Goal: Task Accomplishment & Management: Manage account settings

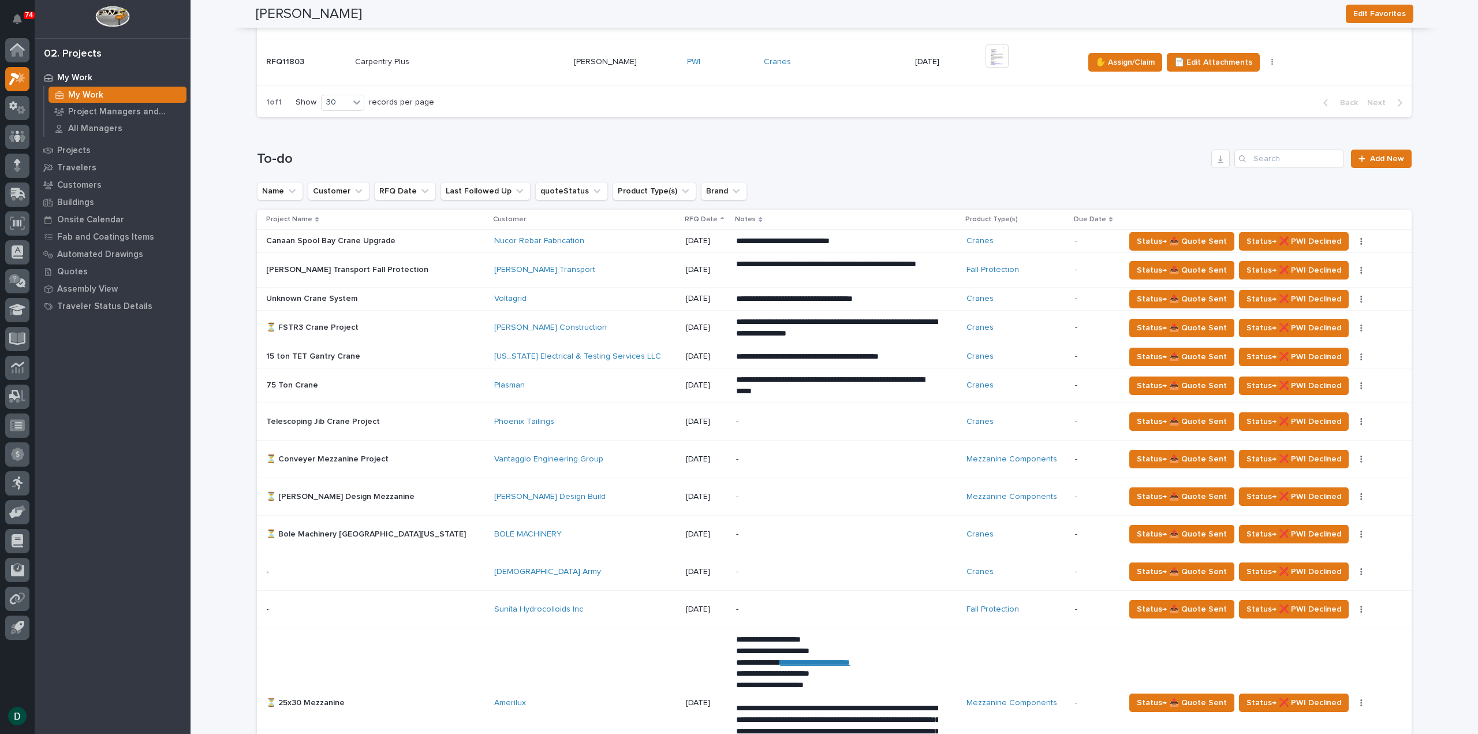
scroll to position [635, 0]
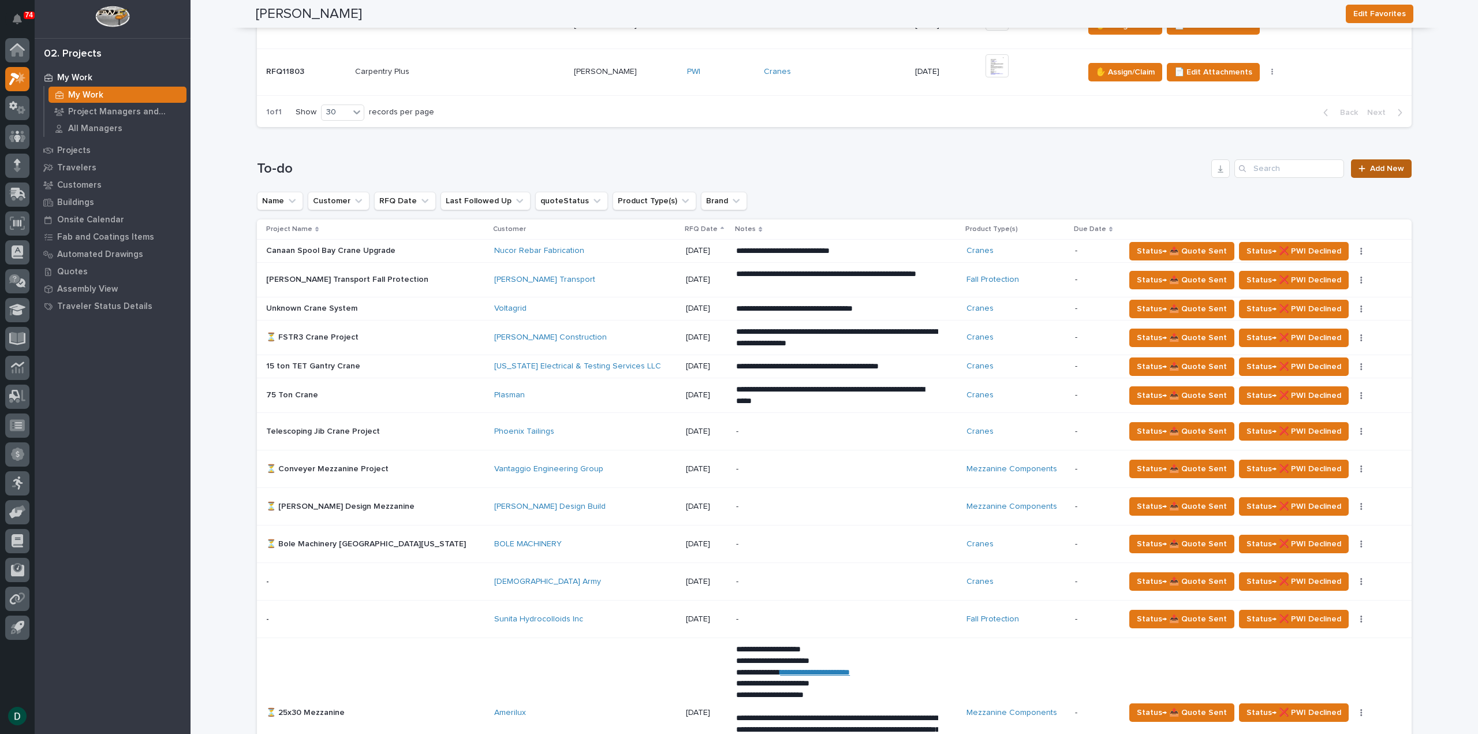
click at [1396, 169] on span "Add New" at bounding box center [1387, 169] width 34 height 8
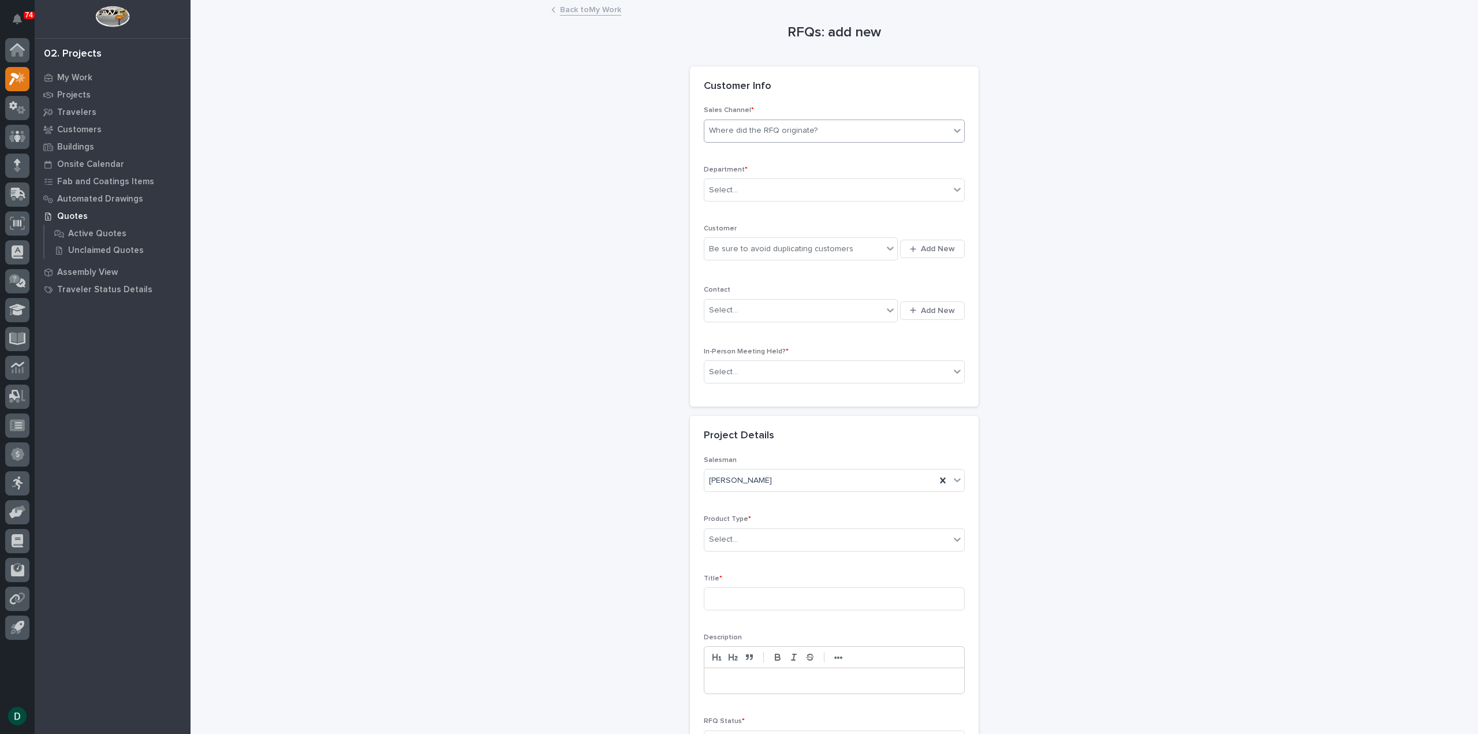
click at [771, 131] on div "Where did the RFQ originate?" at bounding box center [763, 131] width 109 height 12
click at [740, 173] on div "PWI" at bounding box center [830, 173] width 260 height 20
click at [815, 192] on div "Select..." at bounding box center [826, 190] width 245 height 19
click at [780, 214] on div "National Sales" at bounding box center [830, 211] width 260 height 20
click at [779, 248] on div "Be sure to avoid duplicating customers" at bounding box center [781, 249] width 144 height 12
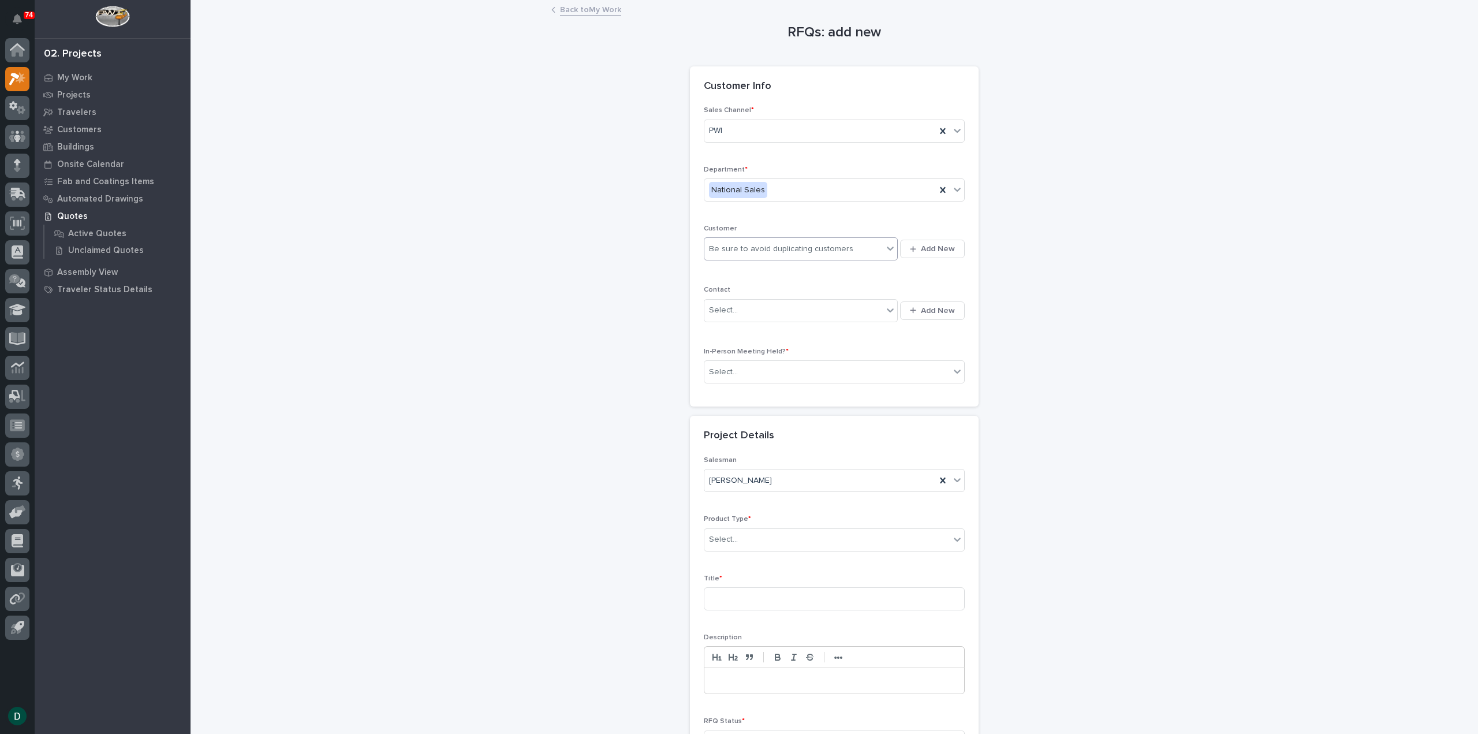
click at [779, 248] on div "Be sure to avoid duplicating customers" at bounding box center [781, 249] width 144 height 12
click at [945, 252] on span "Add New" at bounding box center [938, 249] width 34 height 10
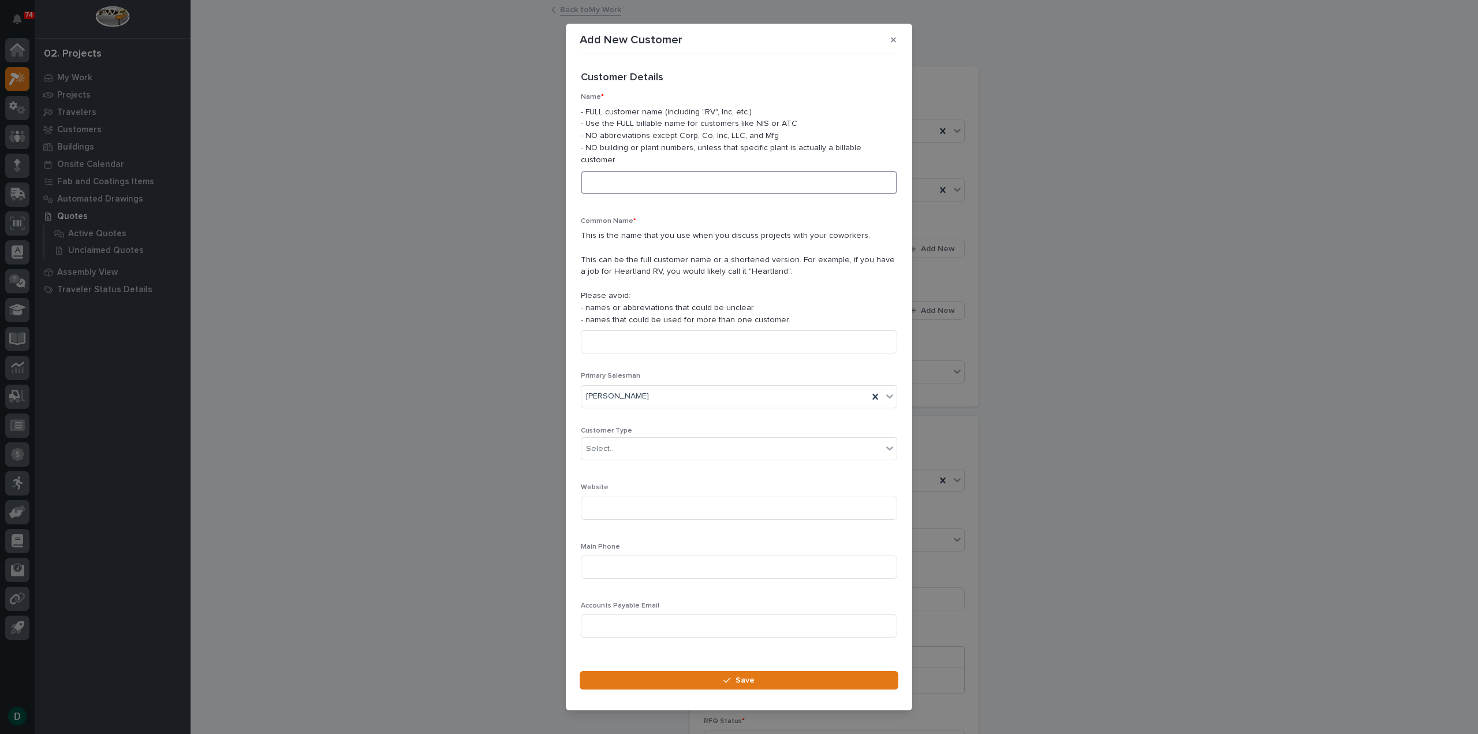
click at [651, 176] on input at bounding box center [739, 182] width 316 height 23
type input "DSR Inc"
click at [669, 334] on input at bounding box center [739, 341] width 316 height 23
type input "F"
type input "DSR Inc"
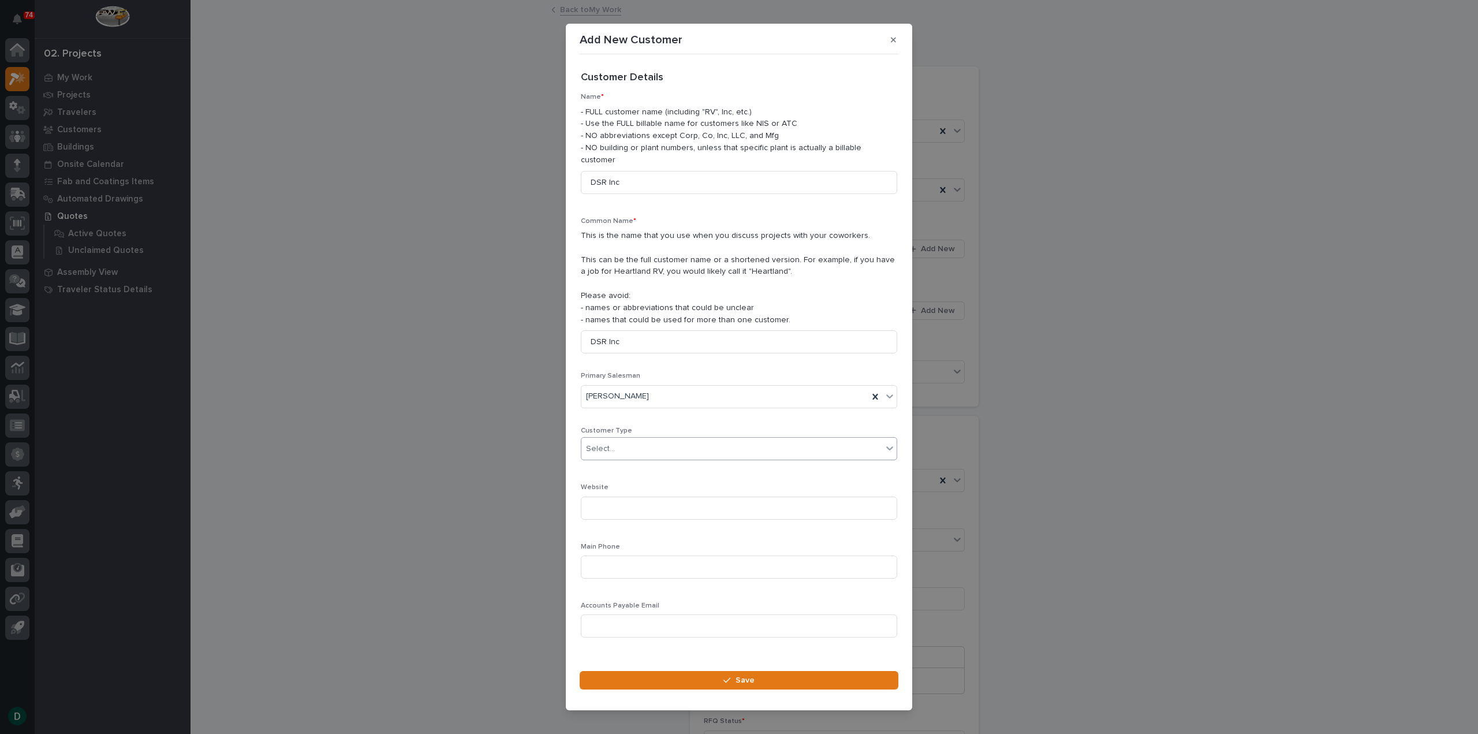
click at [638, 442] on div "Select..." at bounding box center [731, 448] width 301 height 19
click at [622, 484] on div "End User" at bounding box center [734, 485] width 307 height 20
click at [719, 672] on button "Save" at bounding box center [739, 680] width 319 height 18
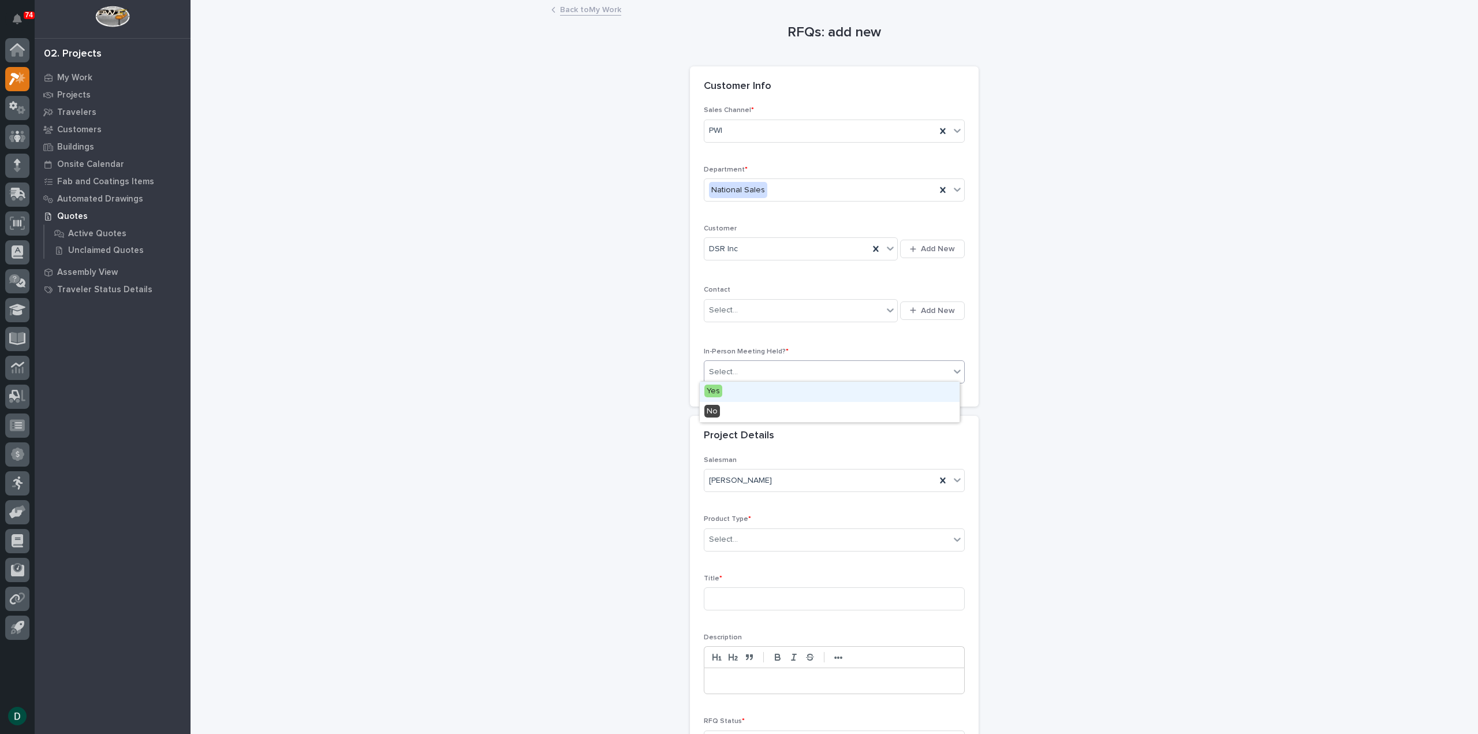
click at [829, 374] on div "Select..." at bounding box center [826, 372] width 245 height 19
click at [729, 415] on div "No" at bounding box center [830, 412] width 260 height 20
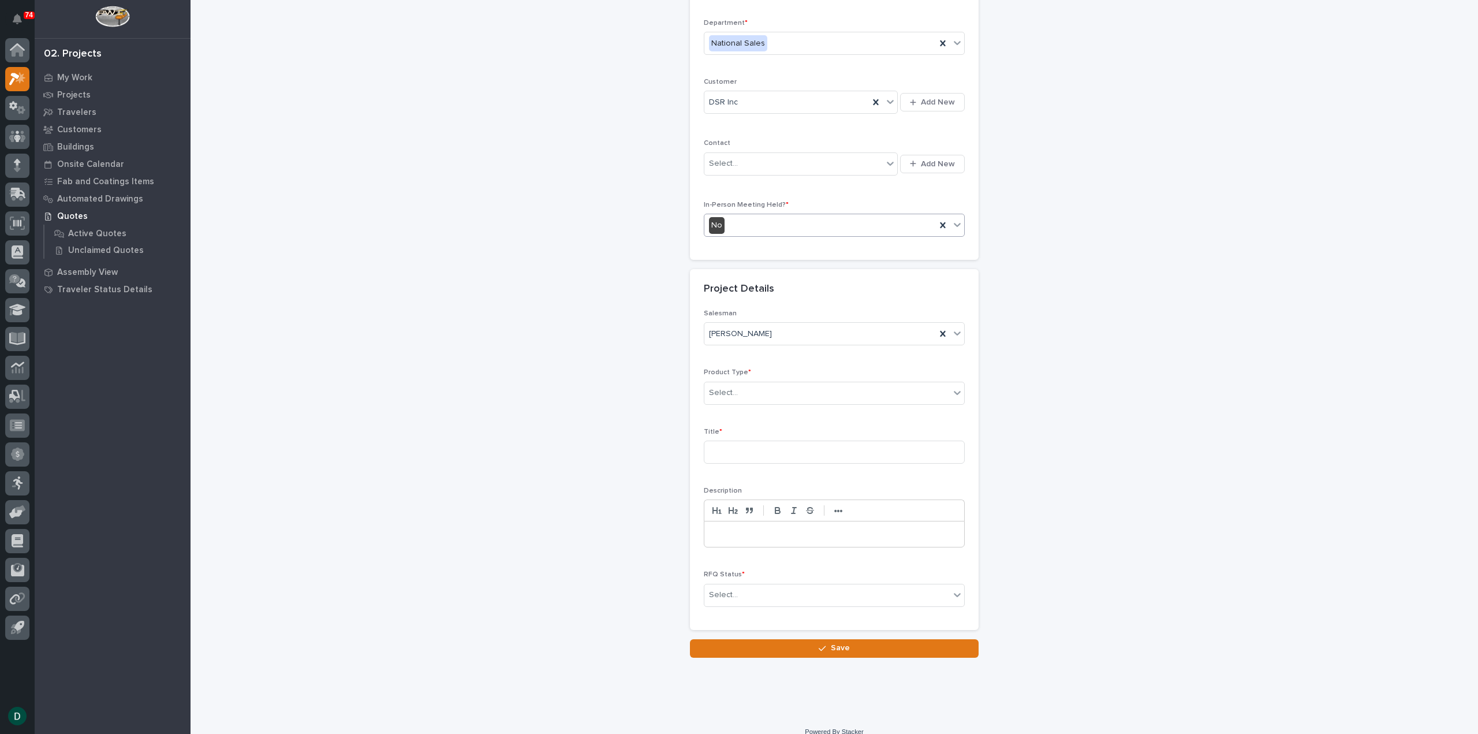
scroll to position [156, 0]
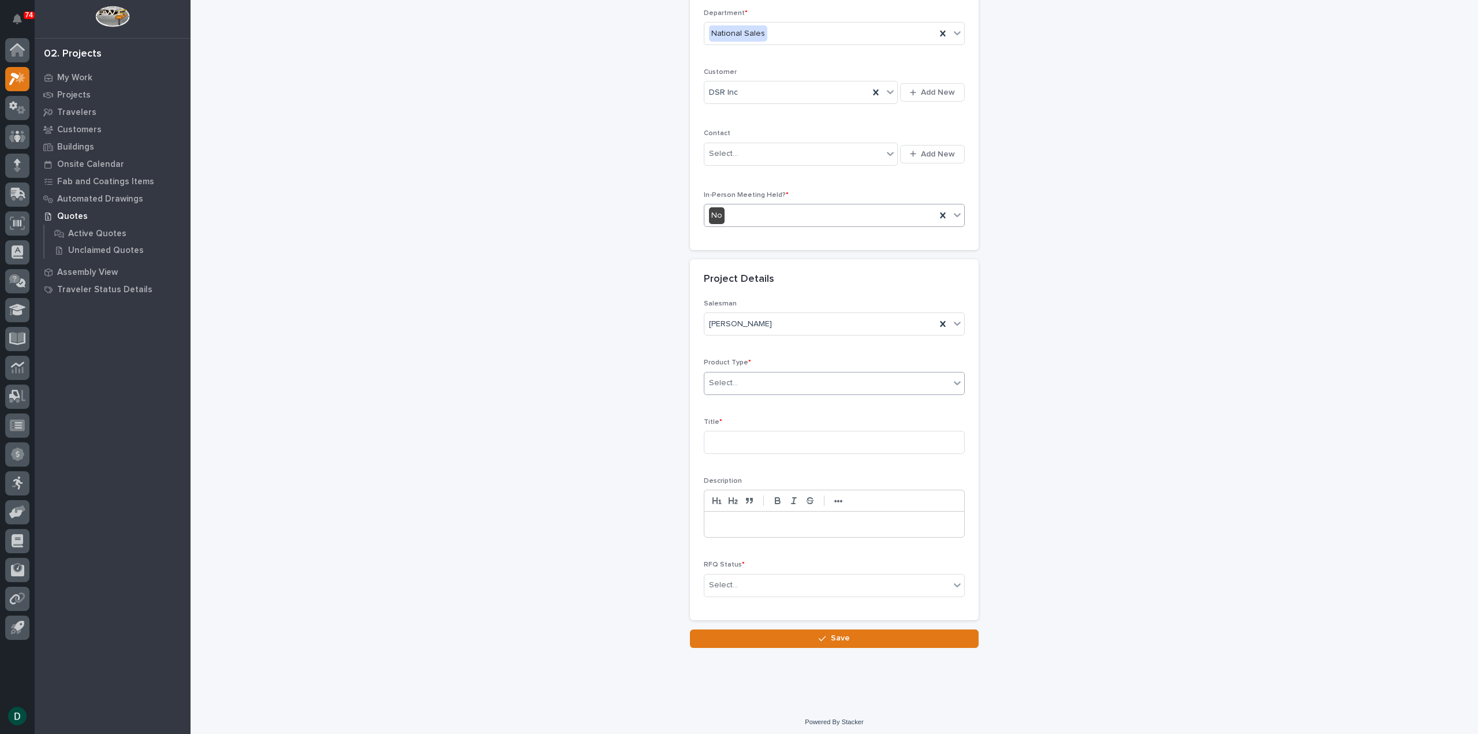
click at [763, 382] on div "Select..." at bounding box center [826, 383] width 245 height 19
click at [741, 430] on div "Cranes" at bounding box center [830, 422] width 260 height 20
click at [773, 431] on input at bounding box center [834, 442] width 261 height 23
type input "FSTRM2 Crane Project"
drag, startPoint x: 763, startPoint y: 522, endPoint x: 754, endPoint y: 551, distance: 30.9
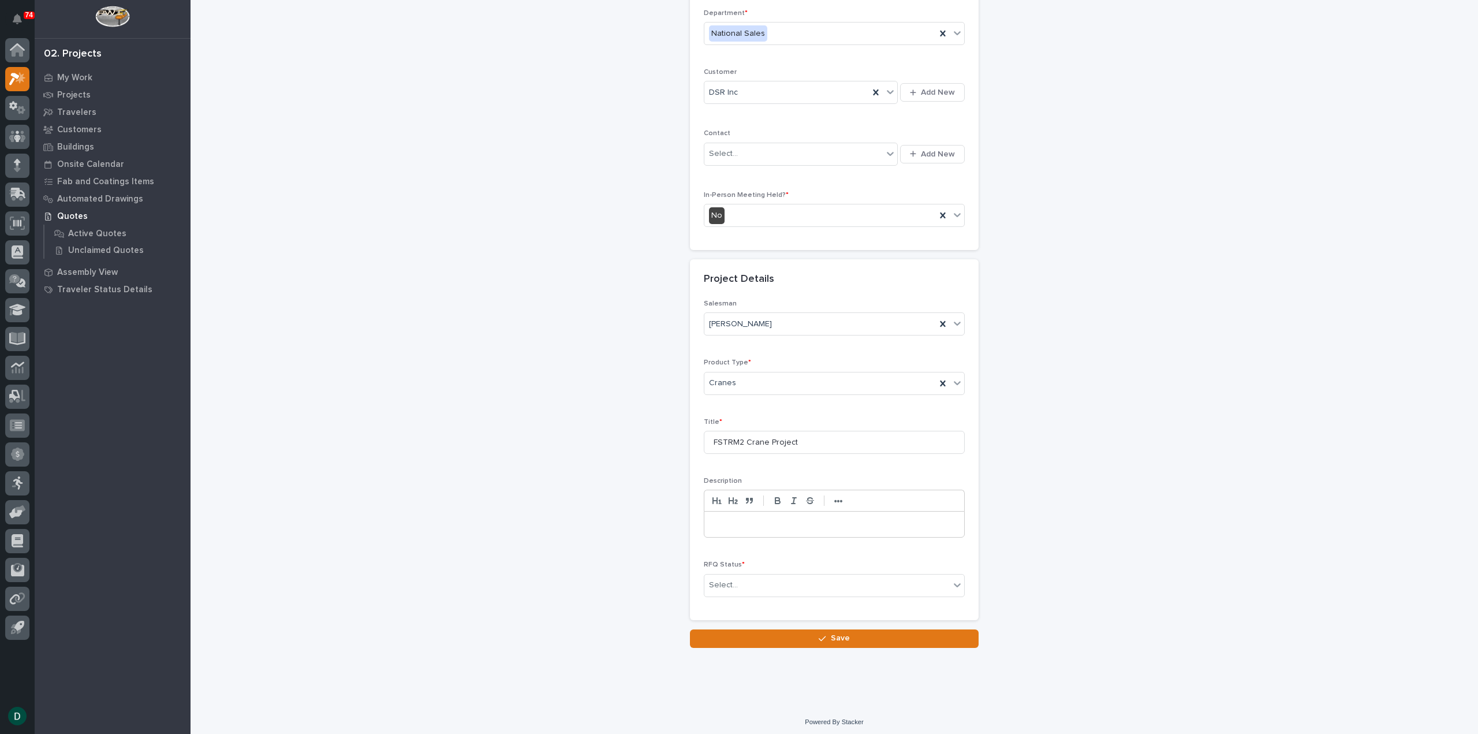
click at [763, 521] on p at bounding box center [834, 525] width 243 height 12
click at [753, 586] on div "Select..." at bounding box center [826, 585] width 245 height 19
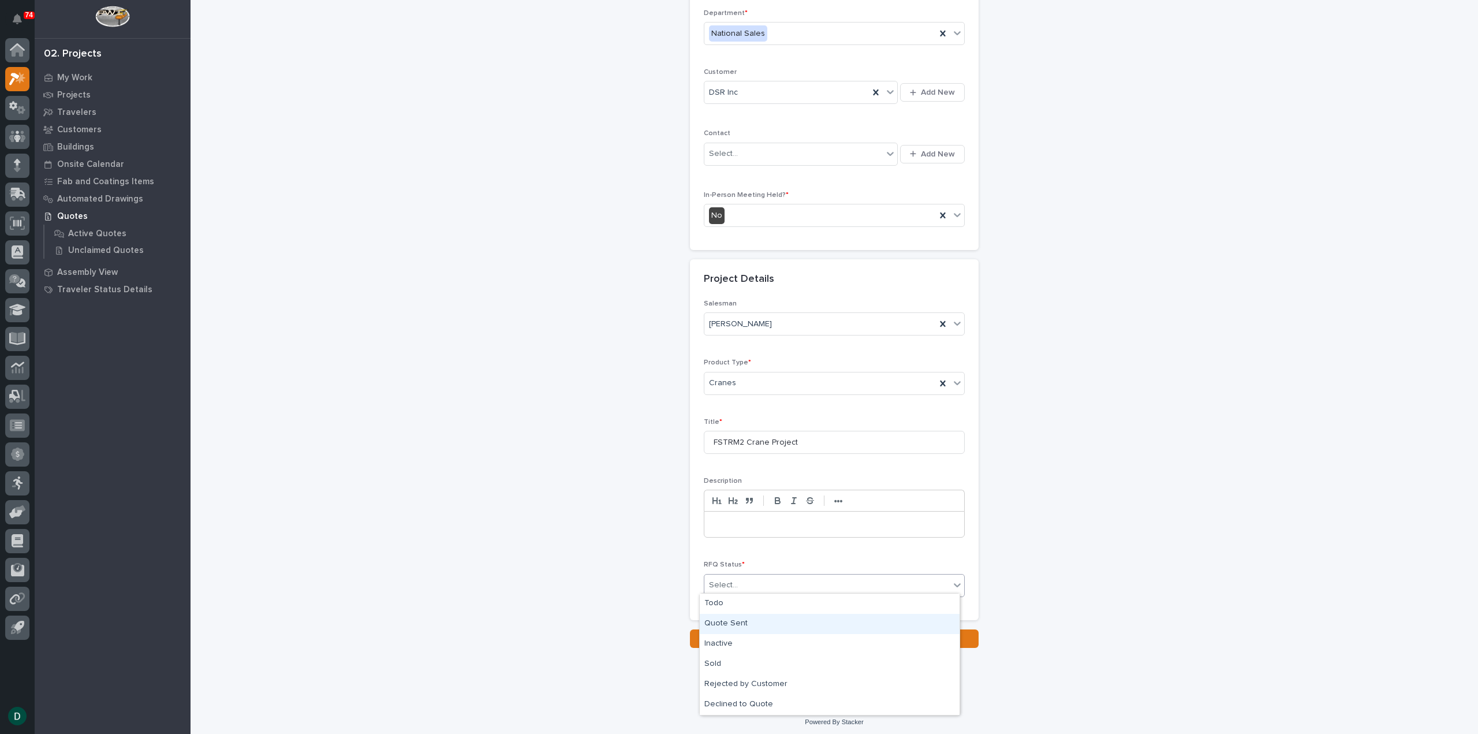
click at [770, 625] on div "Quote Sent" at bounding box center [830, 624] width 260 height 20
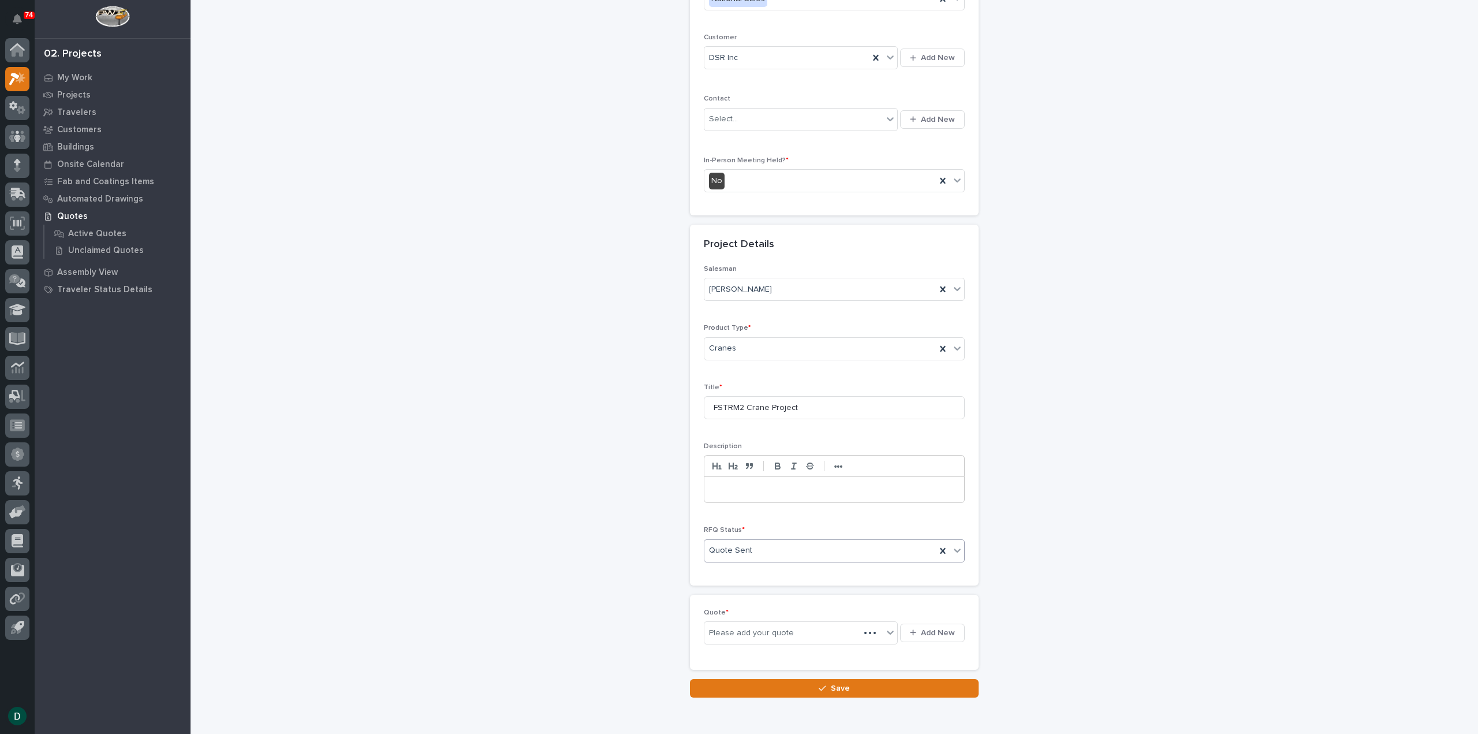
scroll to position [199, 0]
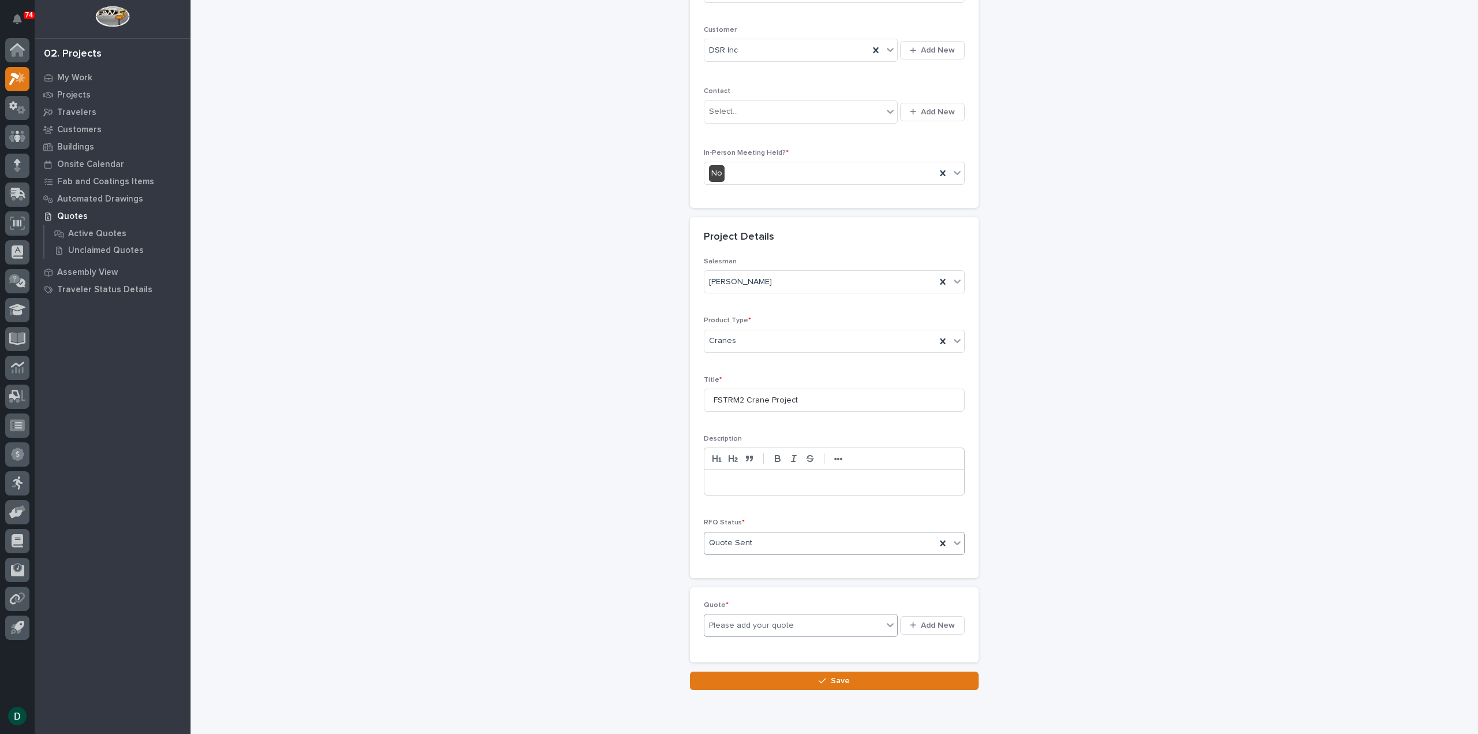
click at [848, 625] on div "Please add your quote" at bounding box center [793, 625] width 178 height 14
click at [937, 623] on span "Add New" at bounding box center [938, 625] width 34 height 10
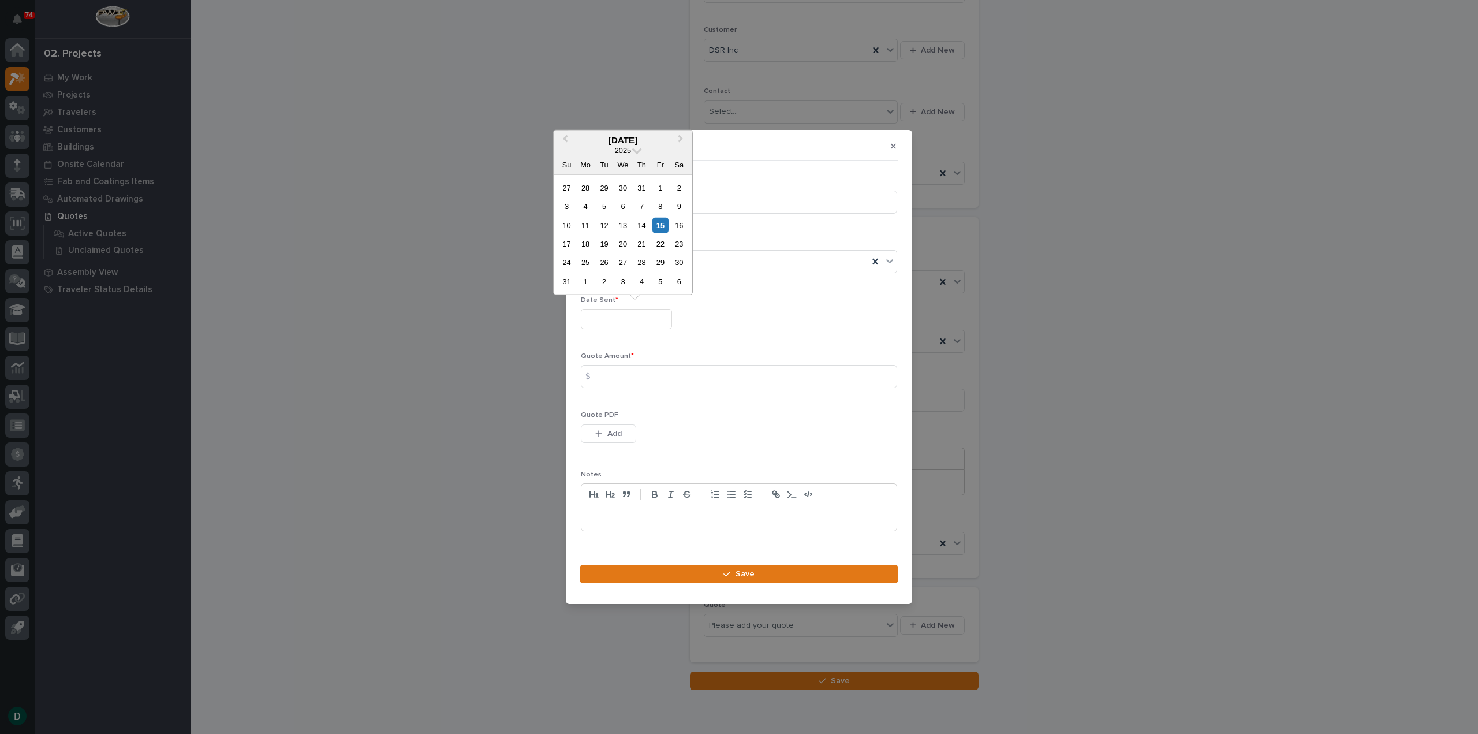
click at [638, 323] on input "text" at bounding box center [626, 319] width 91 height 20
click at [665, 220] on div "15" at bounding box center [660, 225] width 16 height 16
type input "**********"
click at [637, 377] on input at bounding box center [739, 376] width 316 height 23
type input "94200"
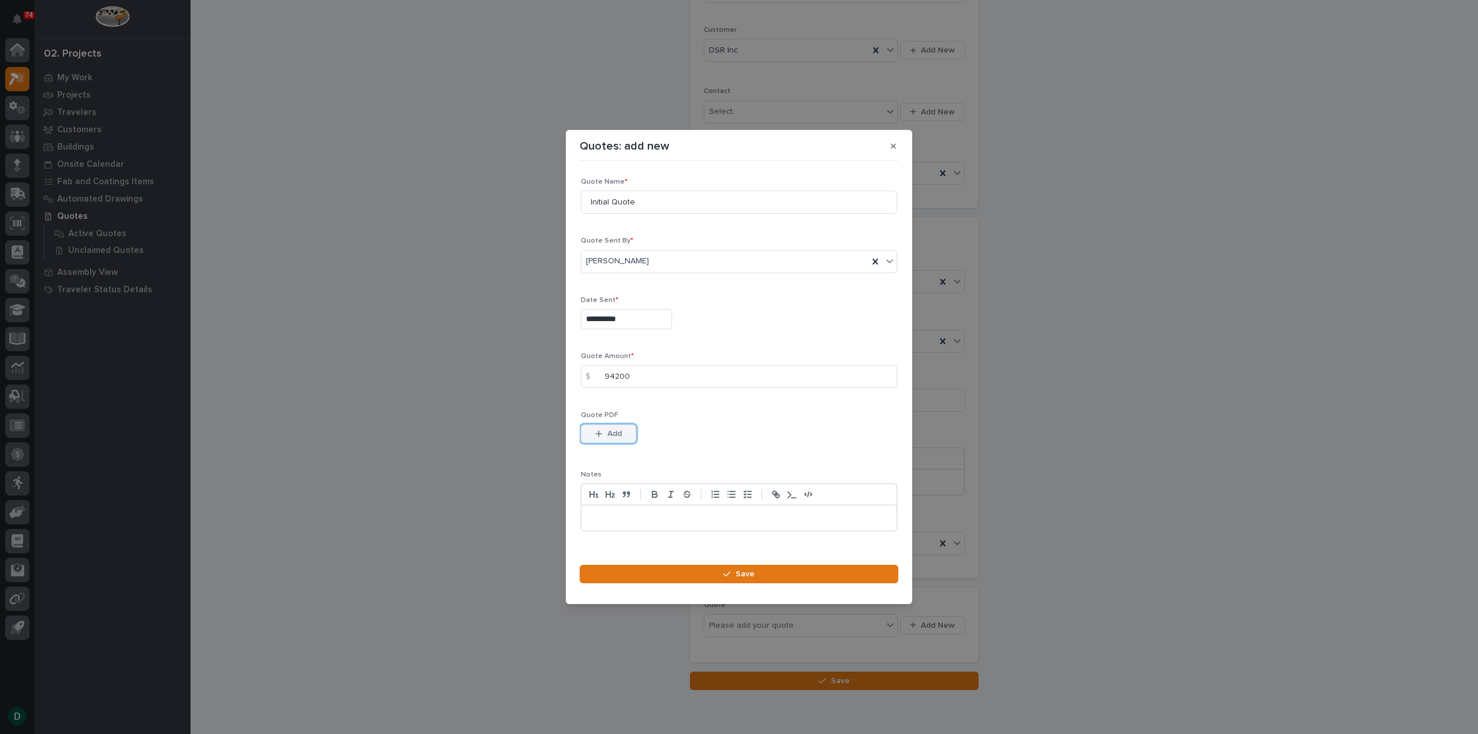
click at [617, 434] on span "Add" at bounding box center [614, 433] width 14 height 10
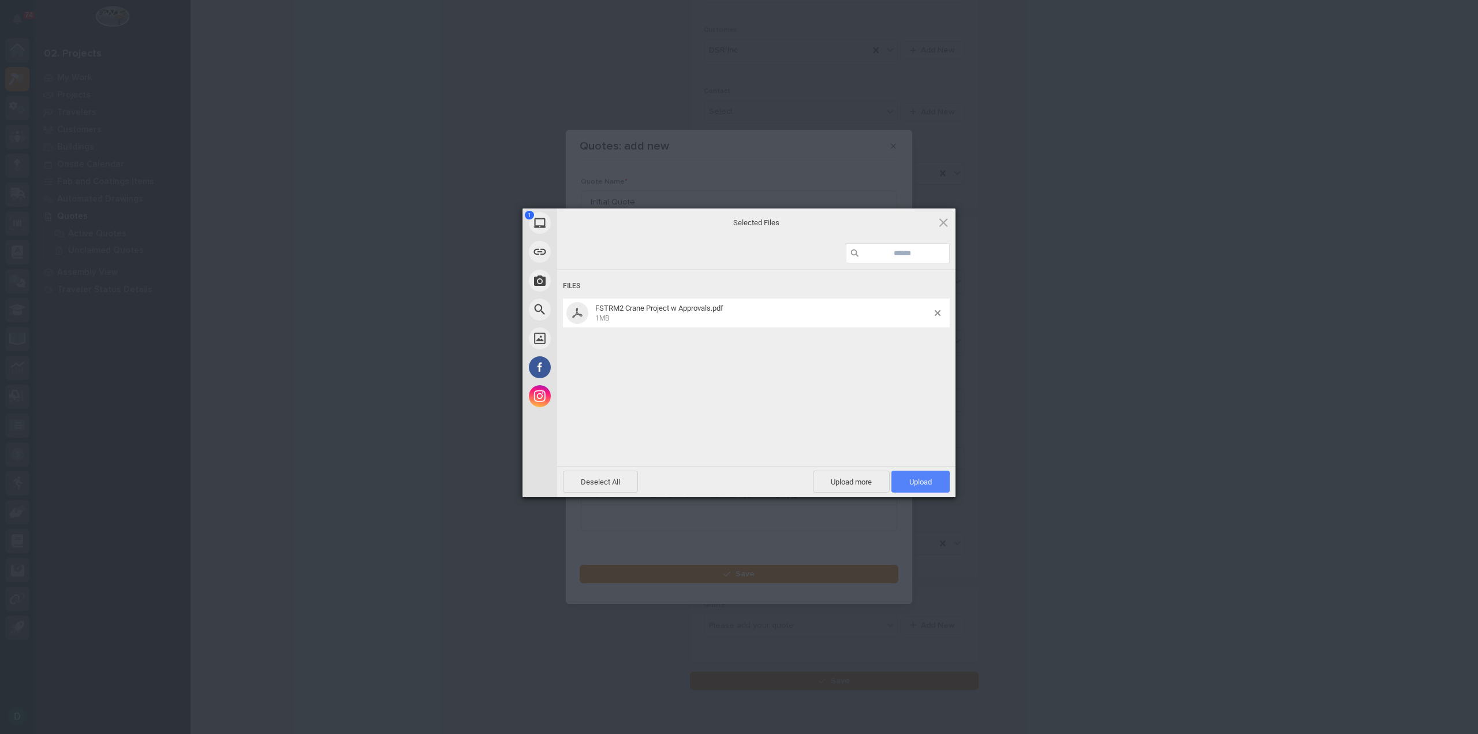
click at [930, 478] on span "Upload 1" at bounding box center [920, 482] width 23 height 9
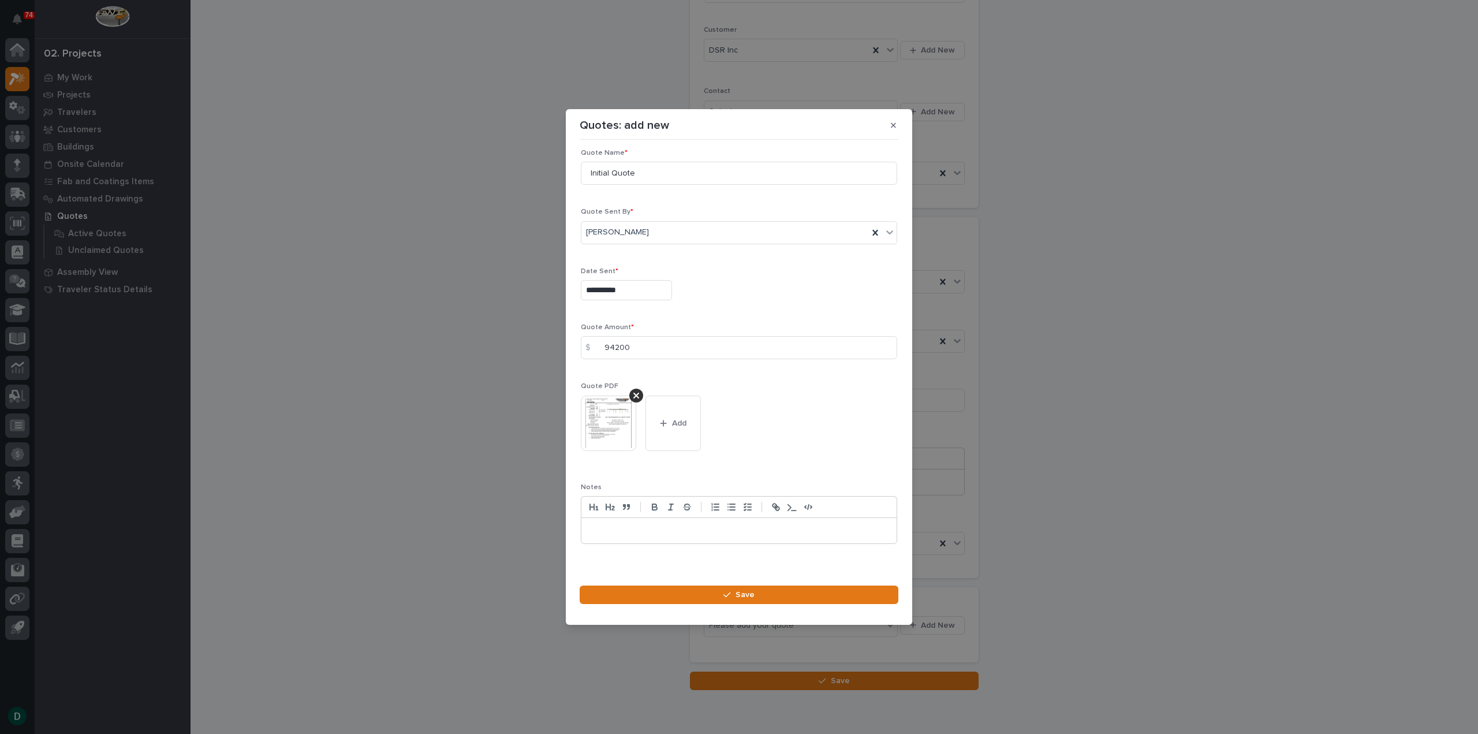
scroll to position [16, 0]
click at [734, 595] on div "button" at bounding box center [730, 595] width 12 height 8
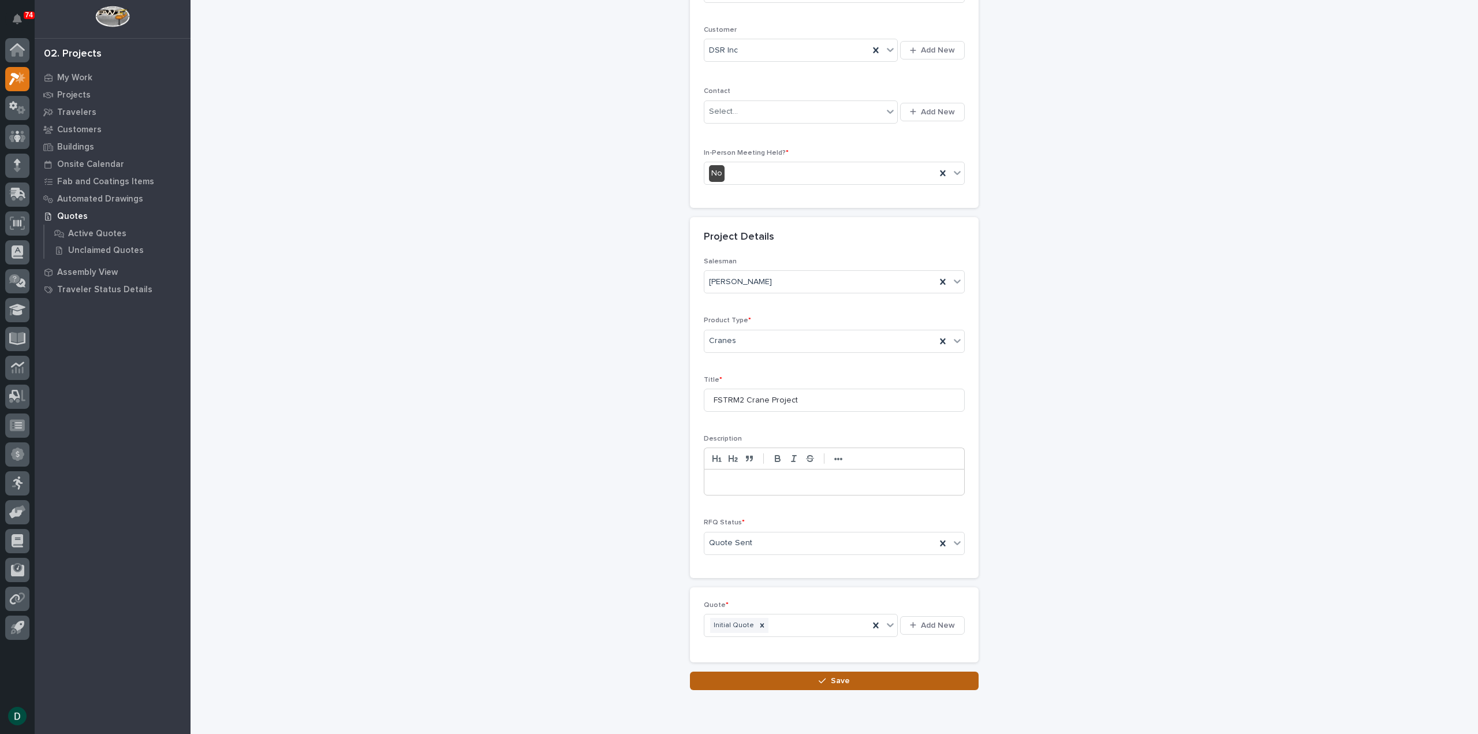
click at [831, 676] on span "Save" at bounding box center [840, 681] width 19 height 10
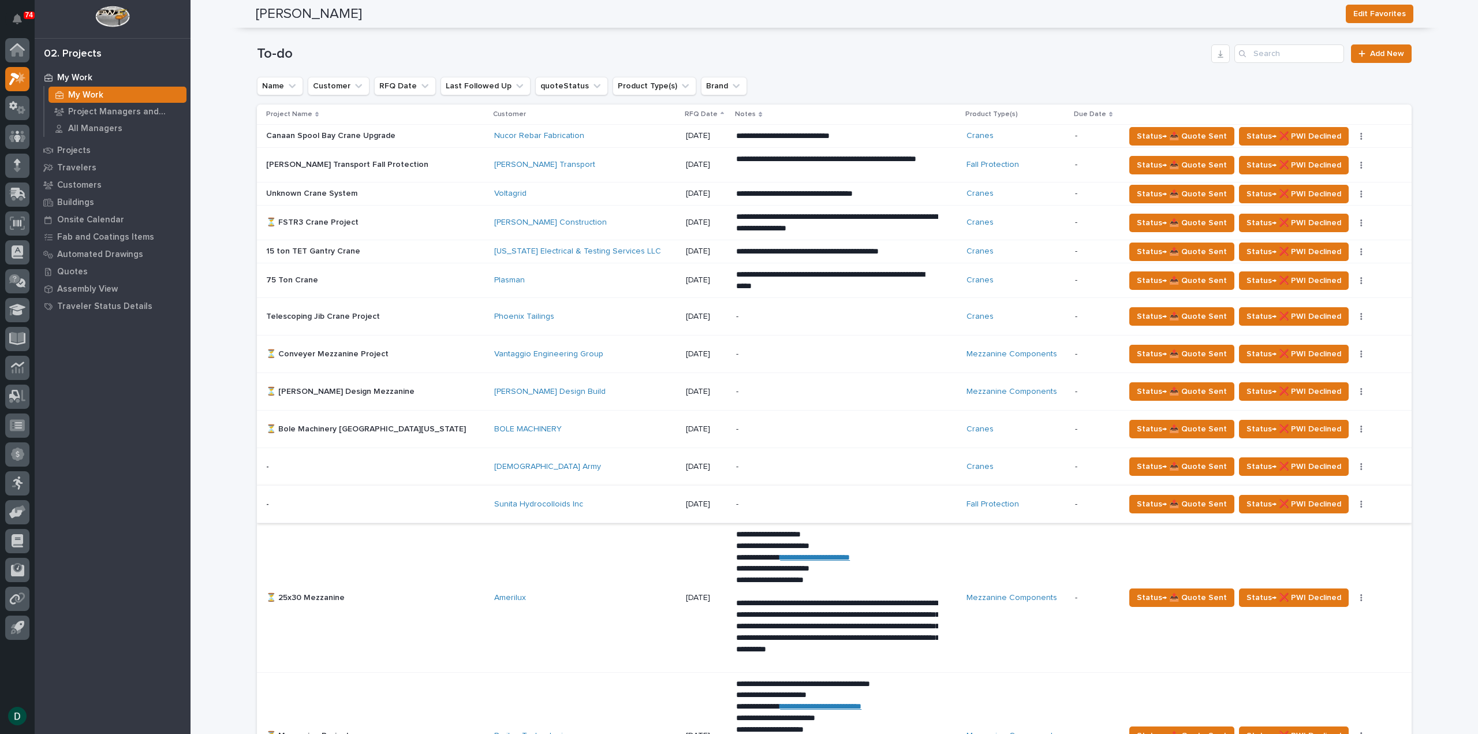
scroll to position [693, 0]
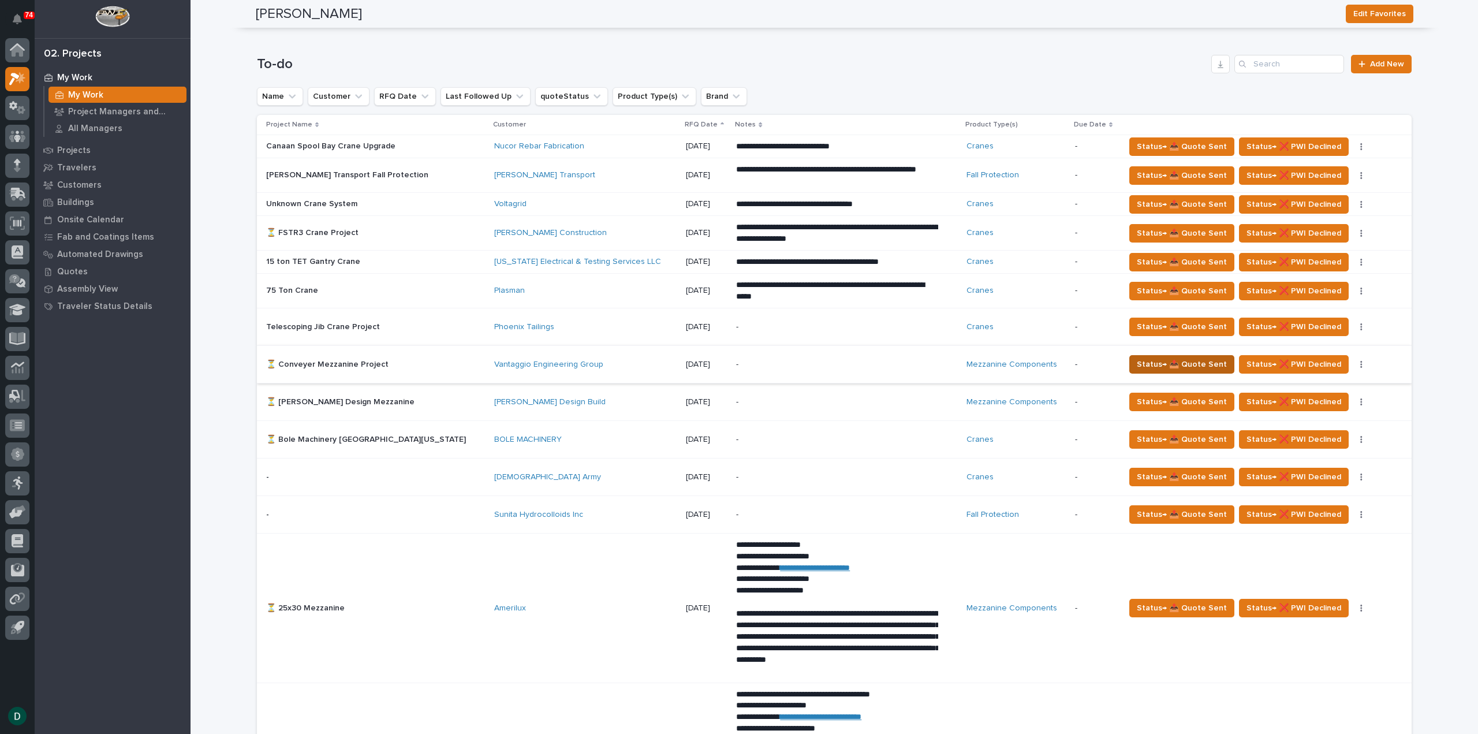
click at [1194, 357] on span "Status→ 📤 Quote Sent" at bounding box center [1182, 364] width 90 height 14
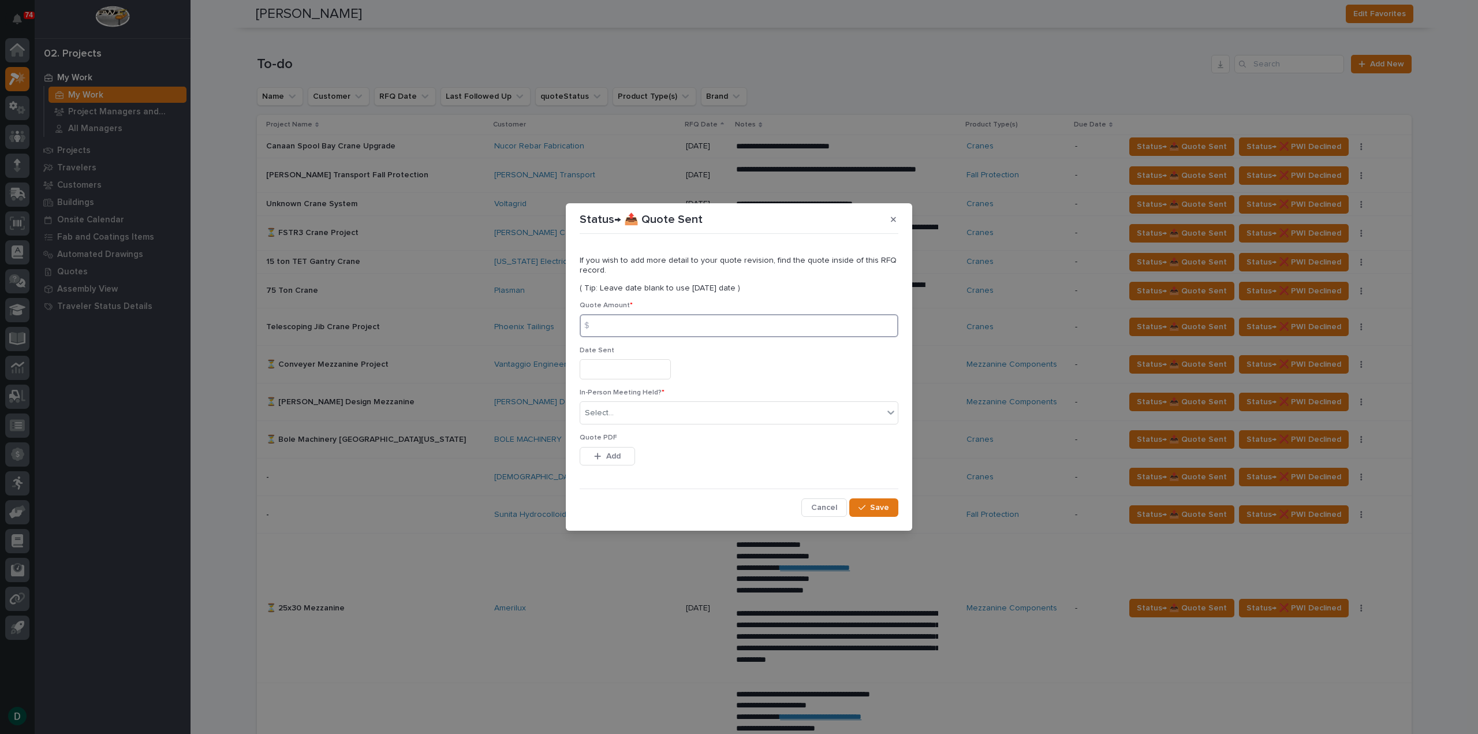
click at [639, 322] on input at bounding box center [739, 325] width 319 height 23
type input "71707"
click at [633, 374] on input "text" at bounding box center [625, 369] width 91 height 20
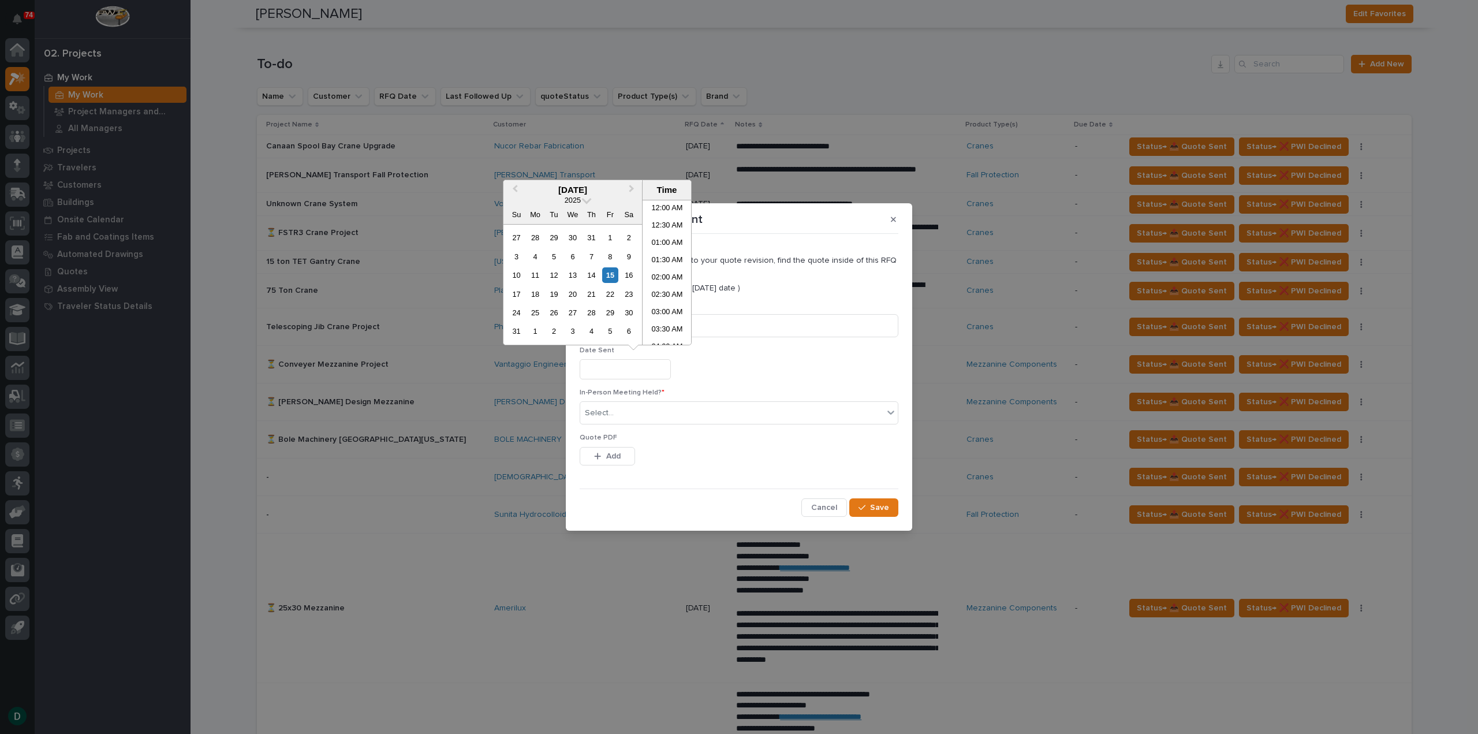
scroll to position [387, 0]
click at [607, 274] on div "15" at bounding box center [610, 275] width 16 height 16
type input "**********"
click at [636, 412] on div "Select..." at bounding box center [731, 413] width 303 height 19
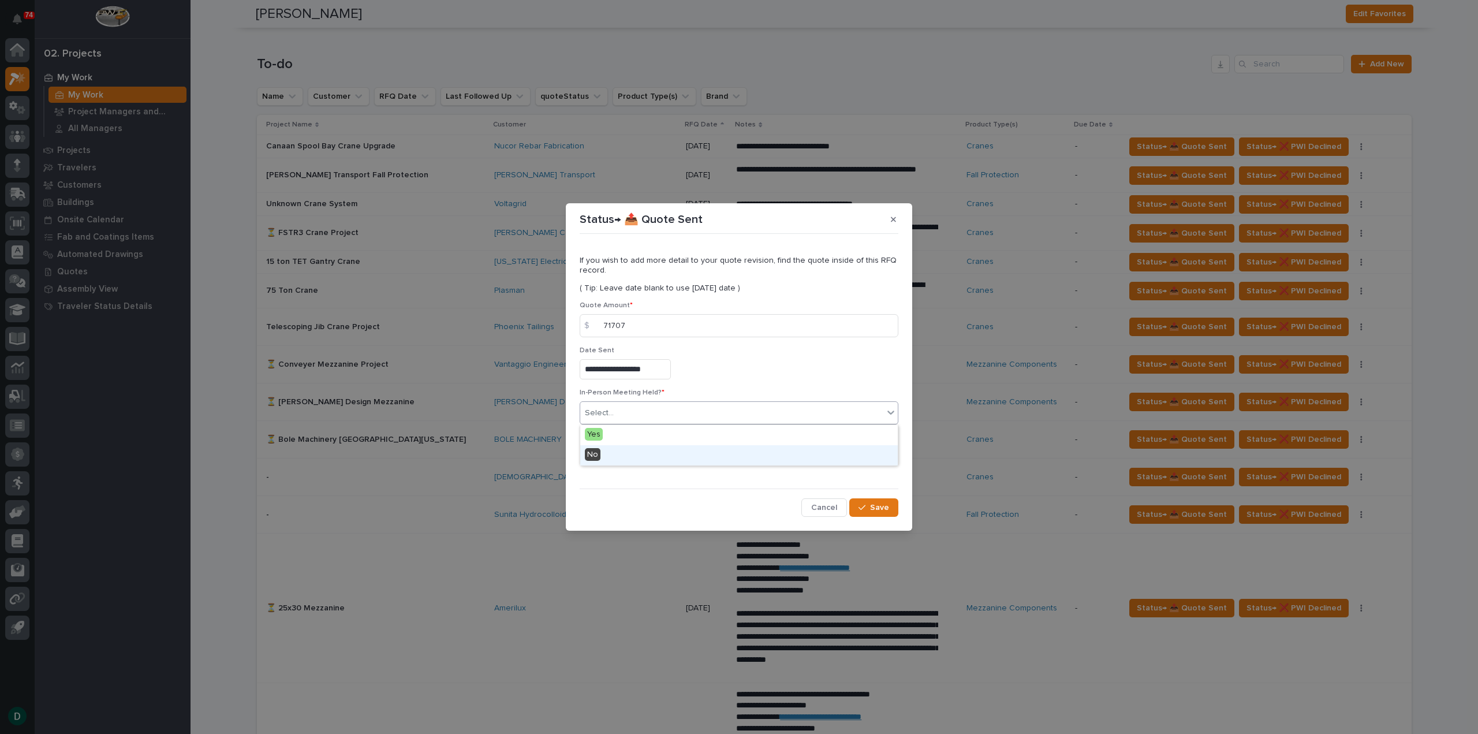
drag, startPoint x: 618, startPoint y: 457, endPoint x: 624, endPoint y: 459, distance: 6.0
click at [618, 457] on div "No" at bounding box center [739, 455] width 318 height 20
click at [610, 453] on span "Add" at bounding box center [613, 456] width 14 height 10
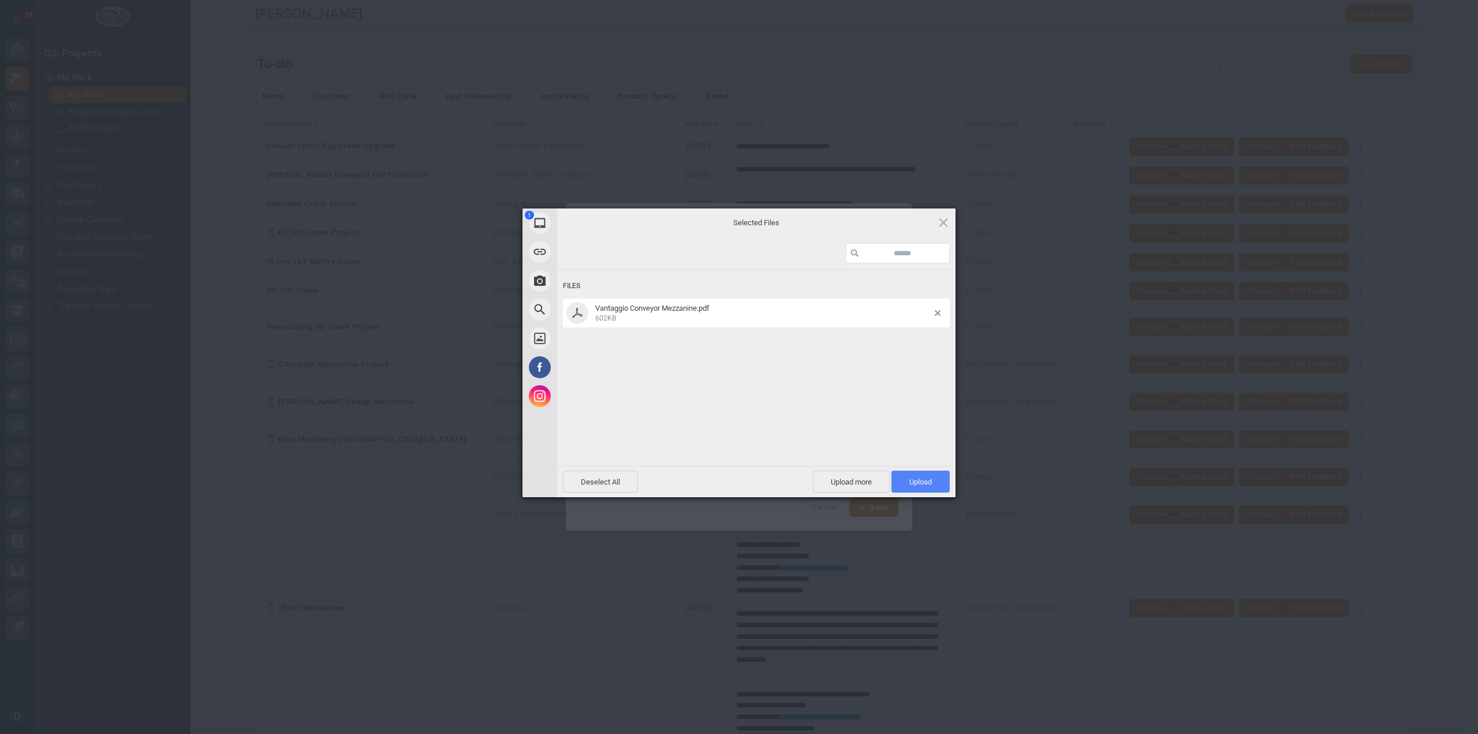
click at [916, 484] on span "Upload 1" at bounding box center [920, 482] width 23 height 9
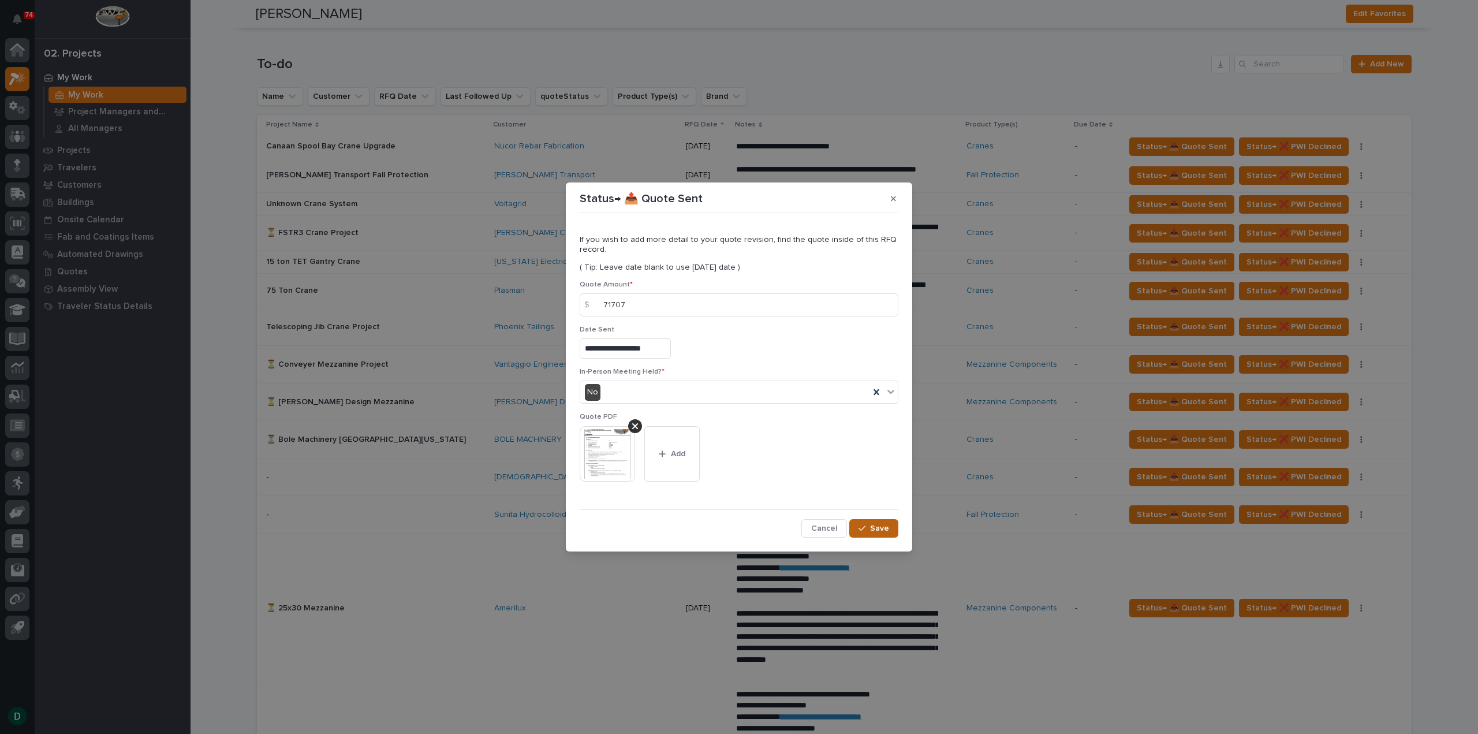
click at [883, 523] on span "Save" at bounding box center [879, 528] width 19 height 10
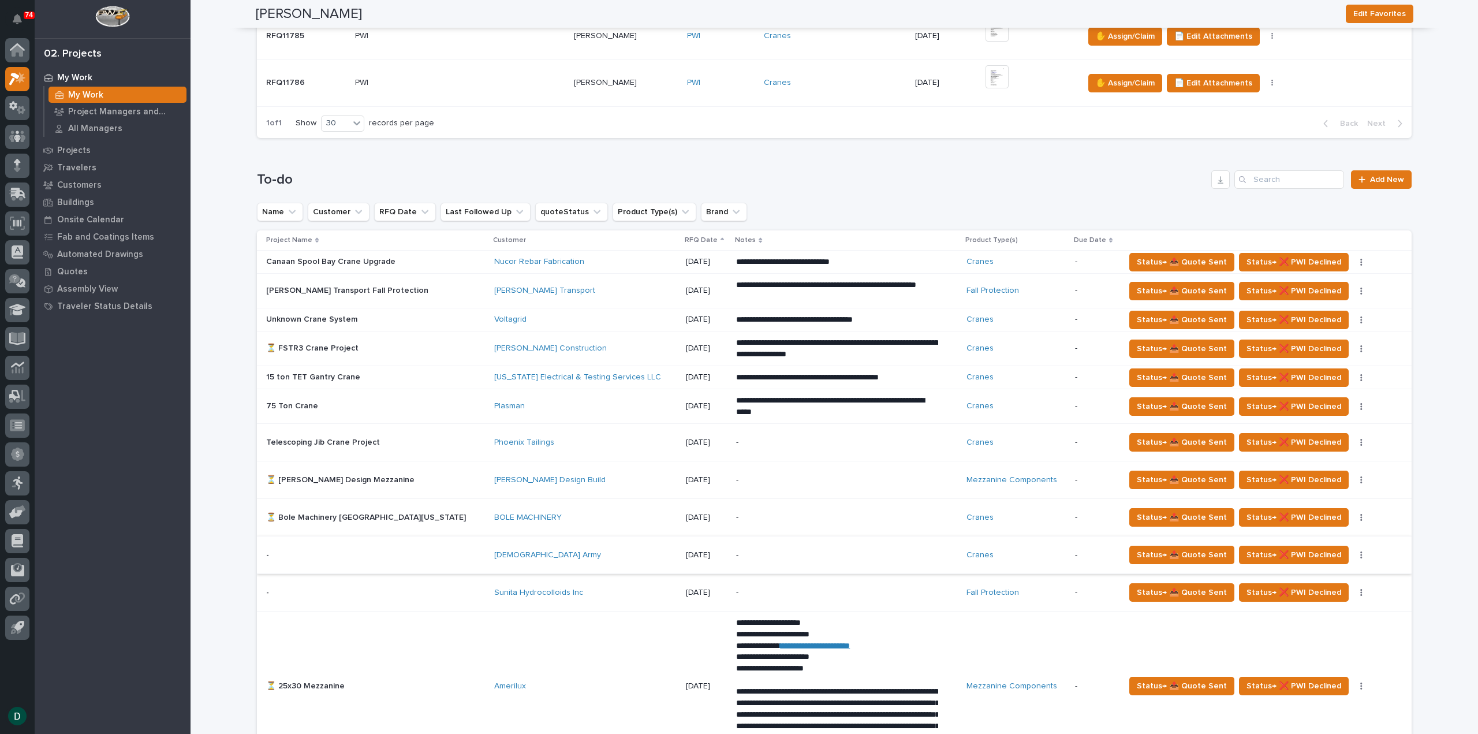
scroll to position [635, 0]
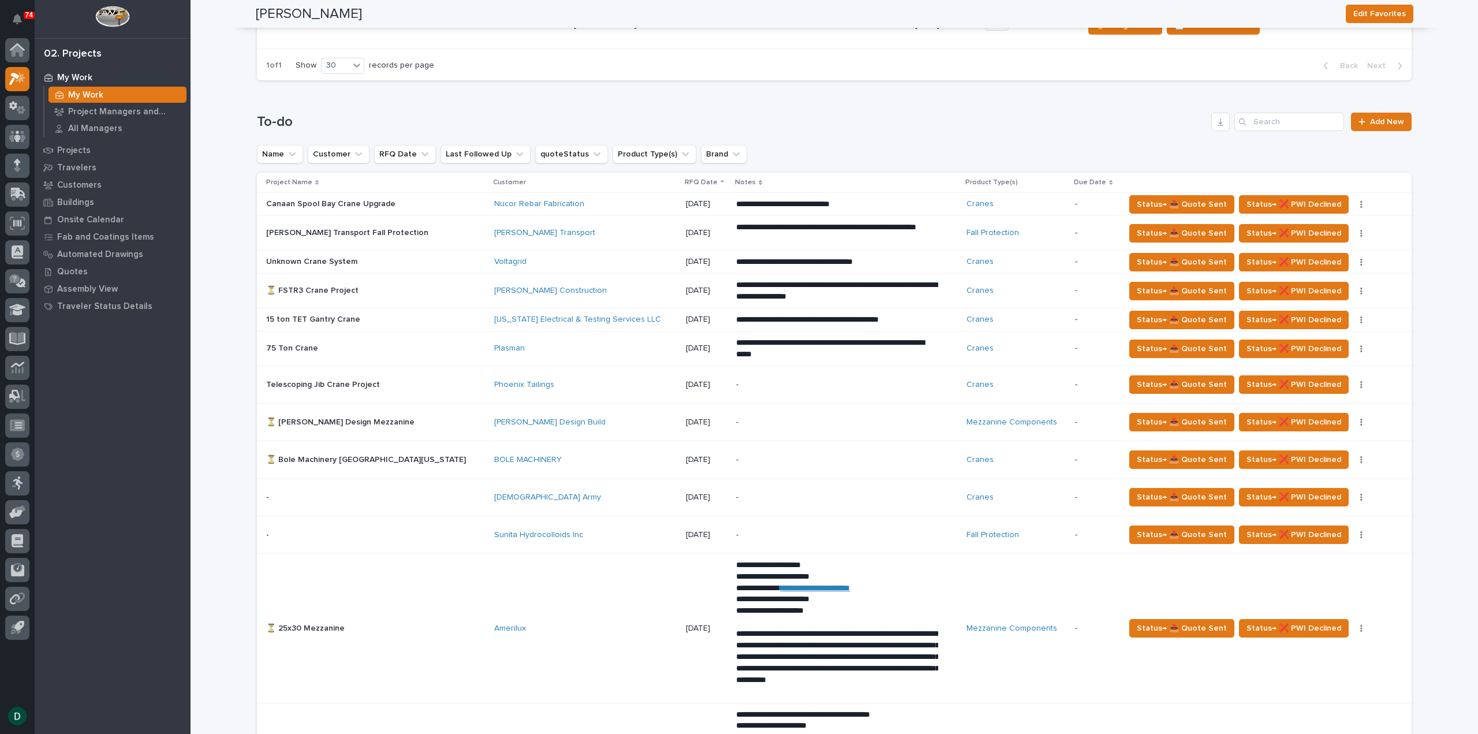
click at [498, 493] on div "[DEMOGRAPHIC_DATA] Army" at bounding box center [585, 498] width 182 height 10
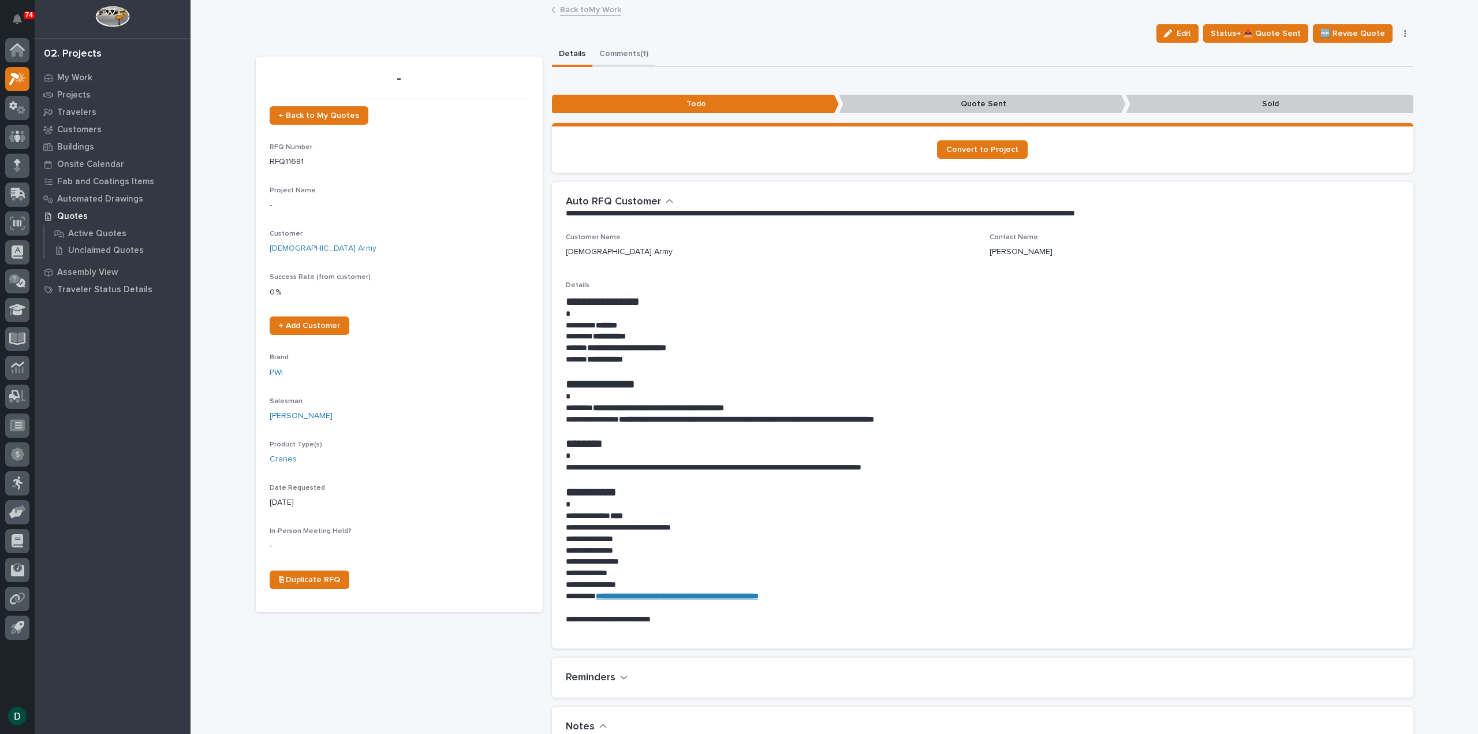
click at [635, 51] on button "Comments (1)" at bounding box center [623, 55] width 63 height 24
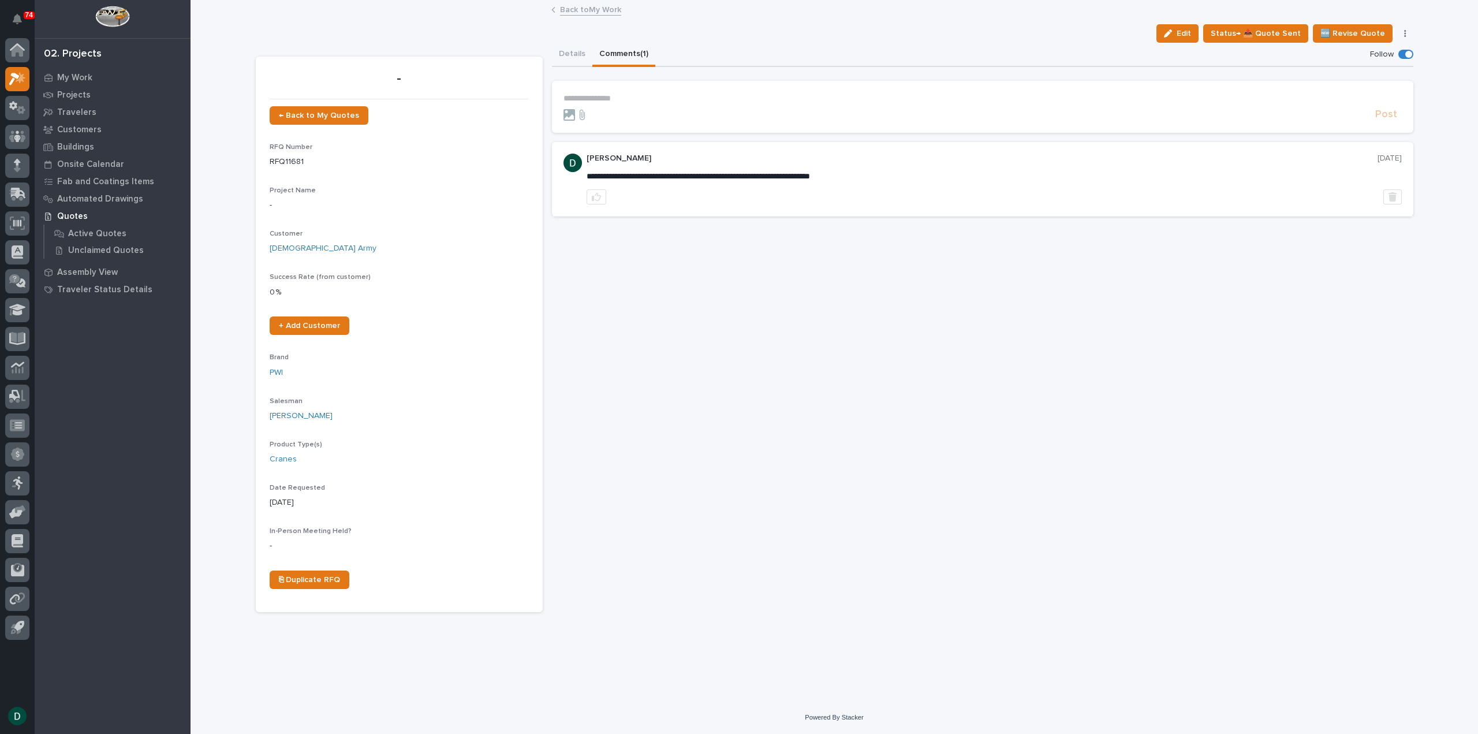
click at [635, 95] on p "**********" at bounding box center [983, 99] width 838 height 10
click at [1396, 116] on span "Post" at bounding box center [1386, 117] width 22 height 13
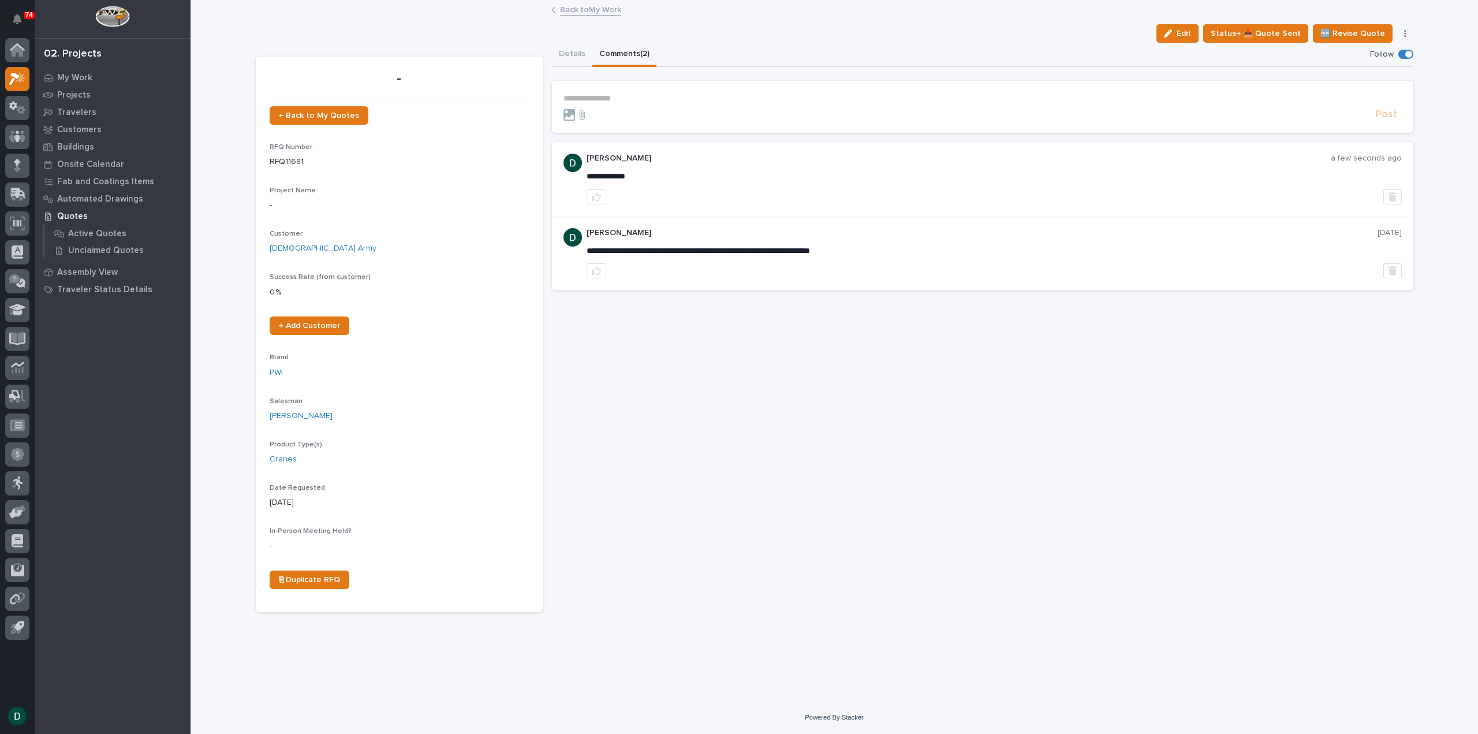
click at [586, 12] on link "Back to My Work" at bounding box center [590, 8] width 61 height 13
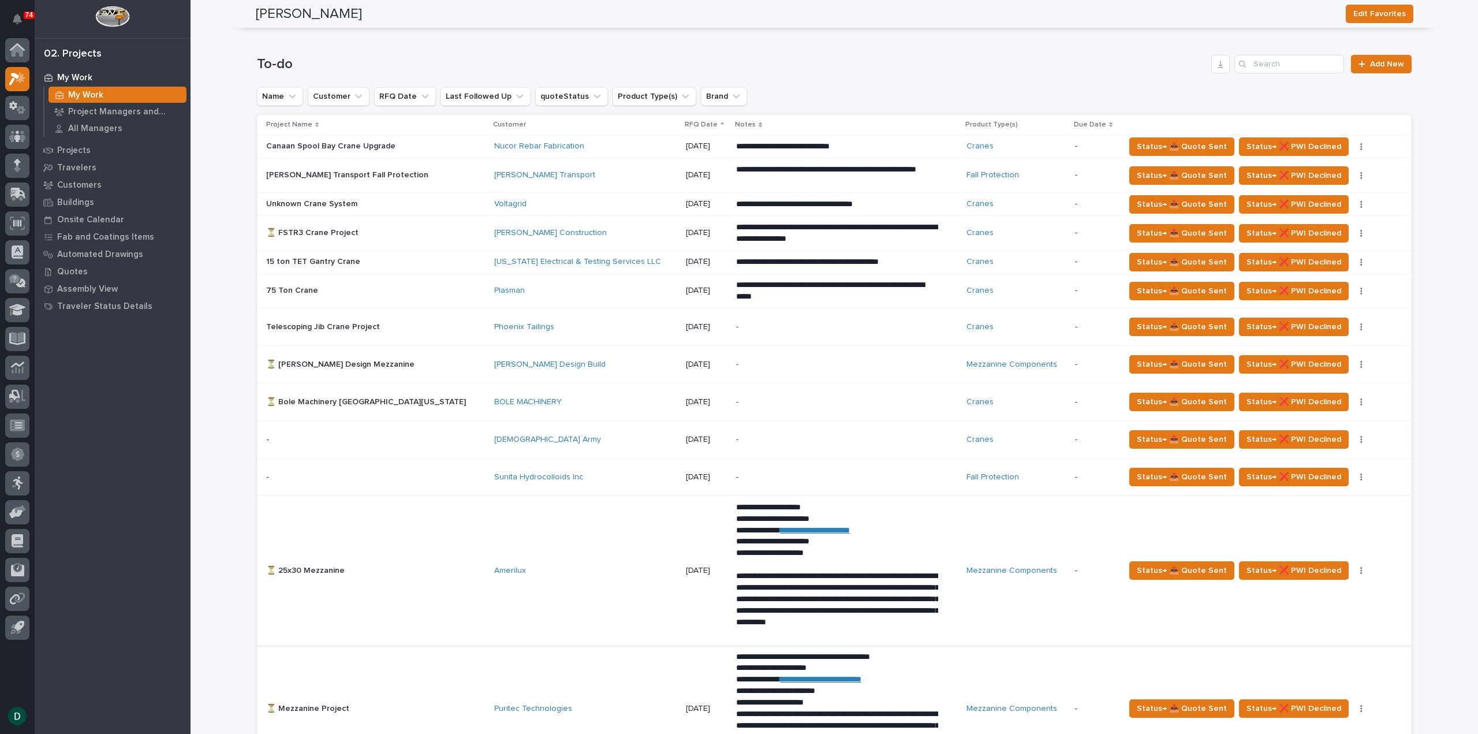
scroll to position [808, 0]
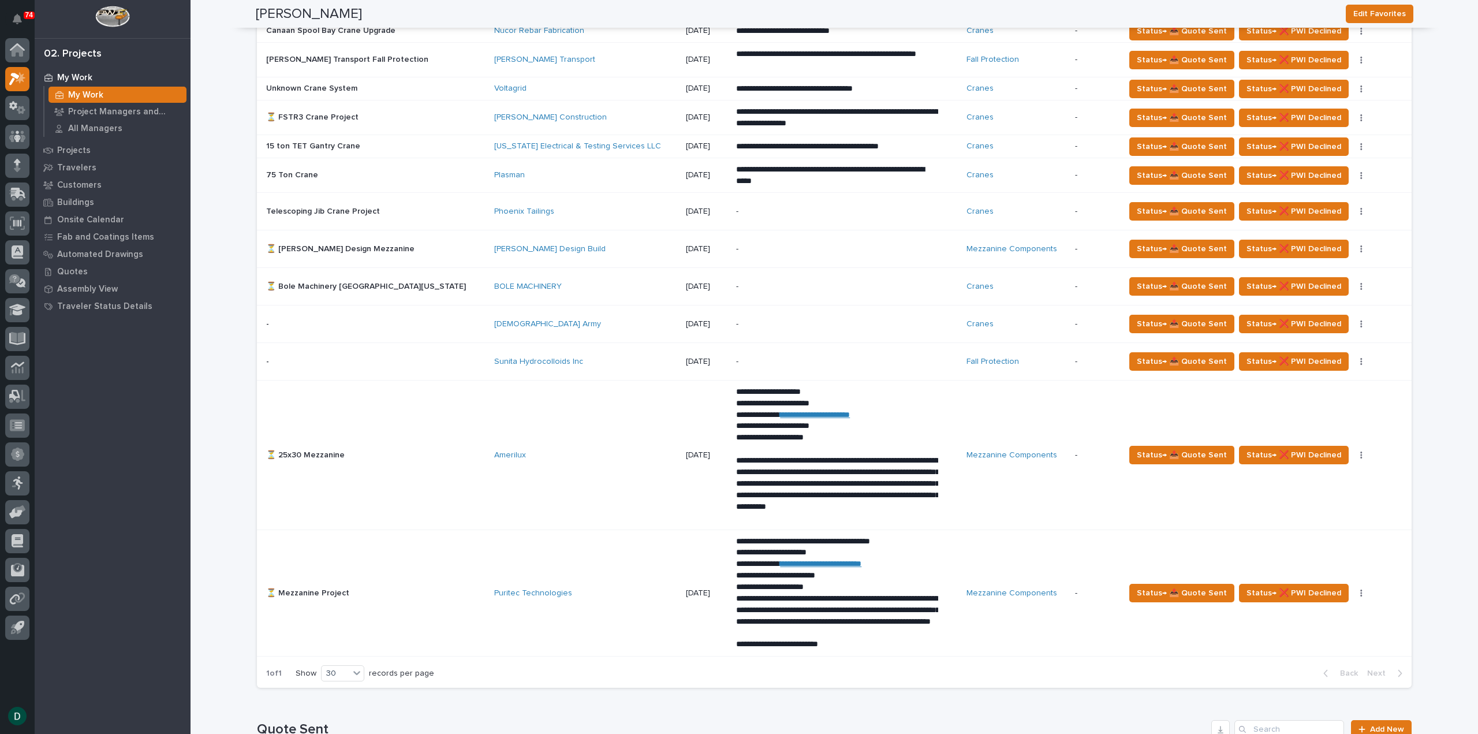
click at [412, 360] on p at bounding box center [367, 362] width 202 height 10
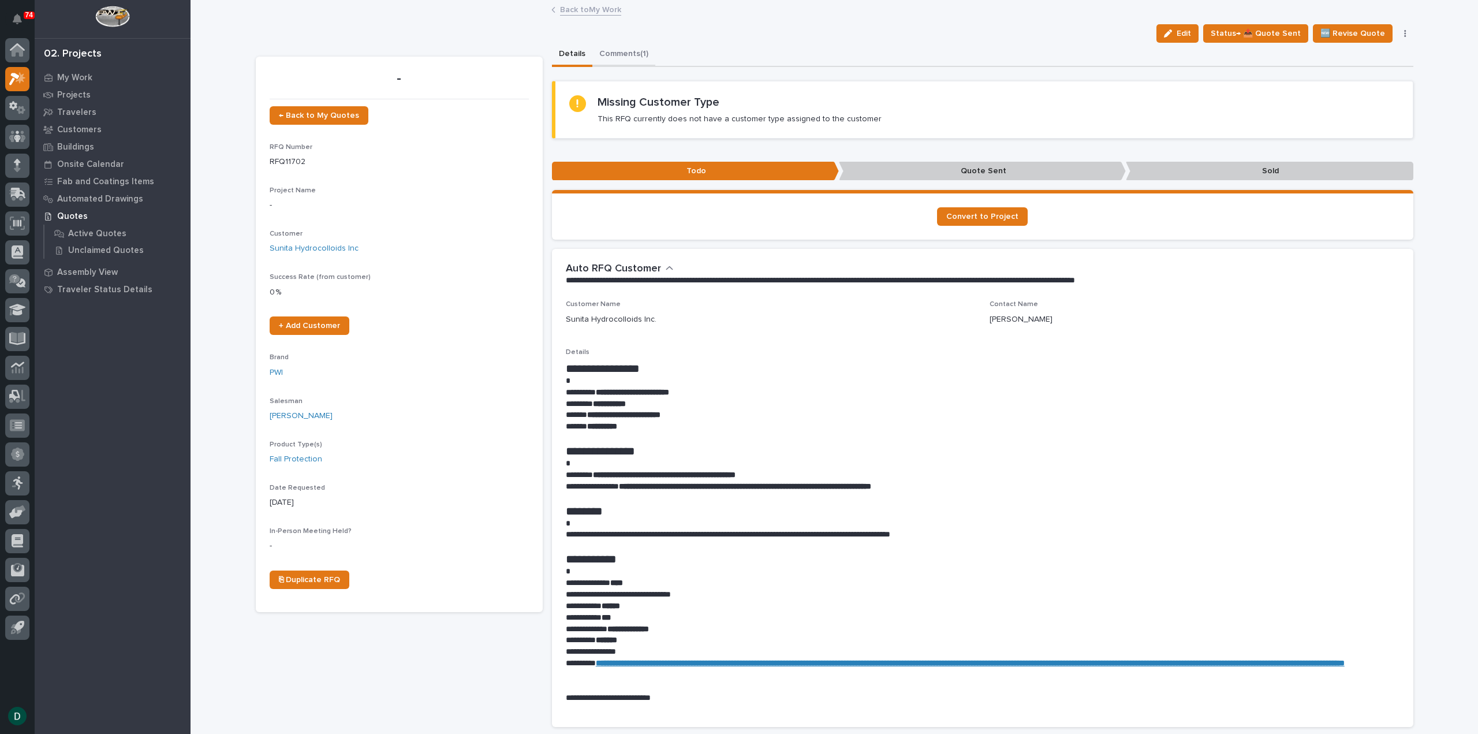
drag, startPoint x: 630, startPoint y: 53, endPoint x: 751, endPoint y: 84, distance: 125.2
click at [630, 53] on button "Comments (1)" at bounding box center [623, 55] width 63 height 24
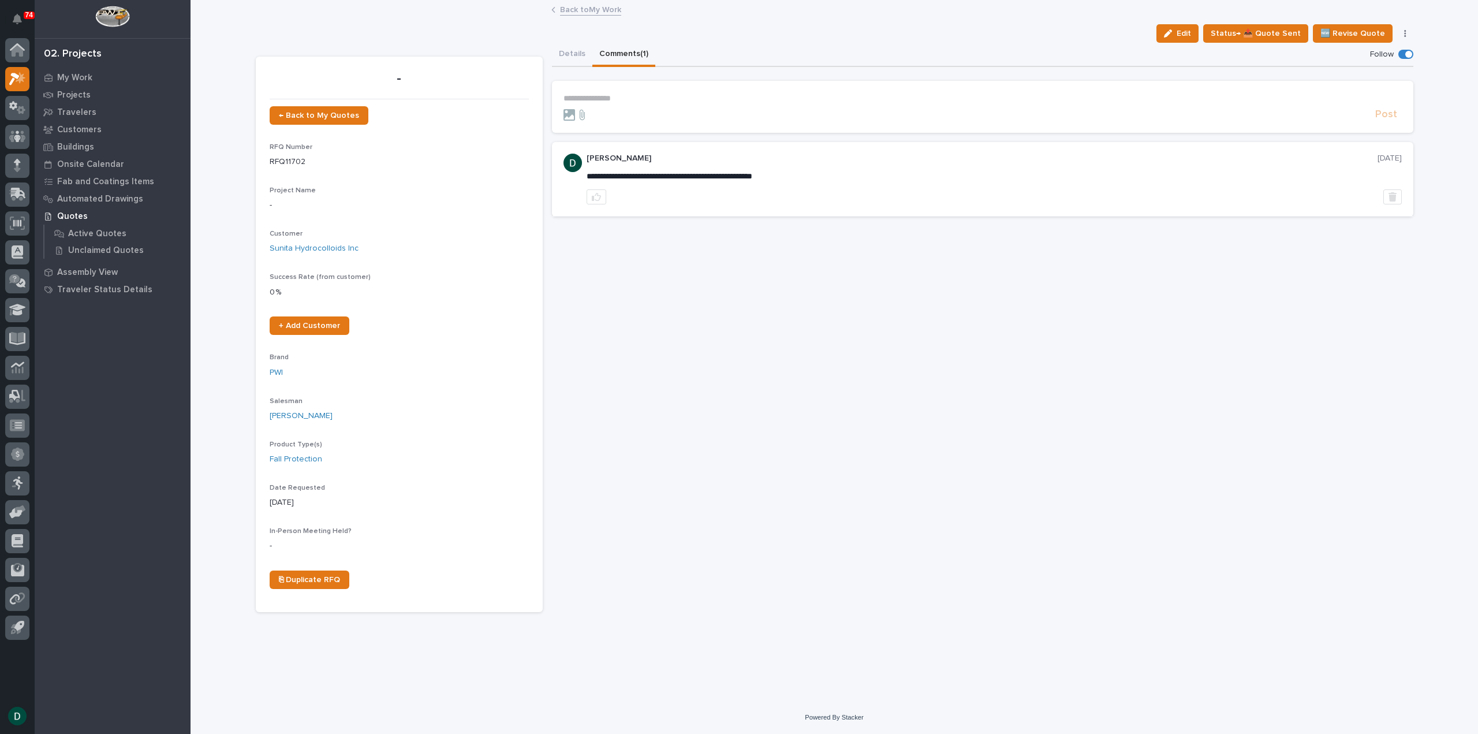
click at [684, 102] on p "**********" at bounding box center [983, 99] width 838 height 10
click at [1396, 118] on span "Post" at bounding box center [1386, 117] width 22 height 13
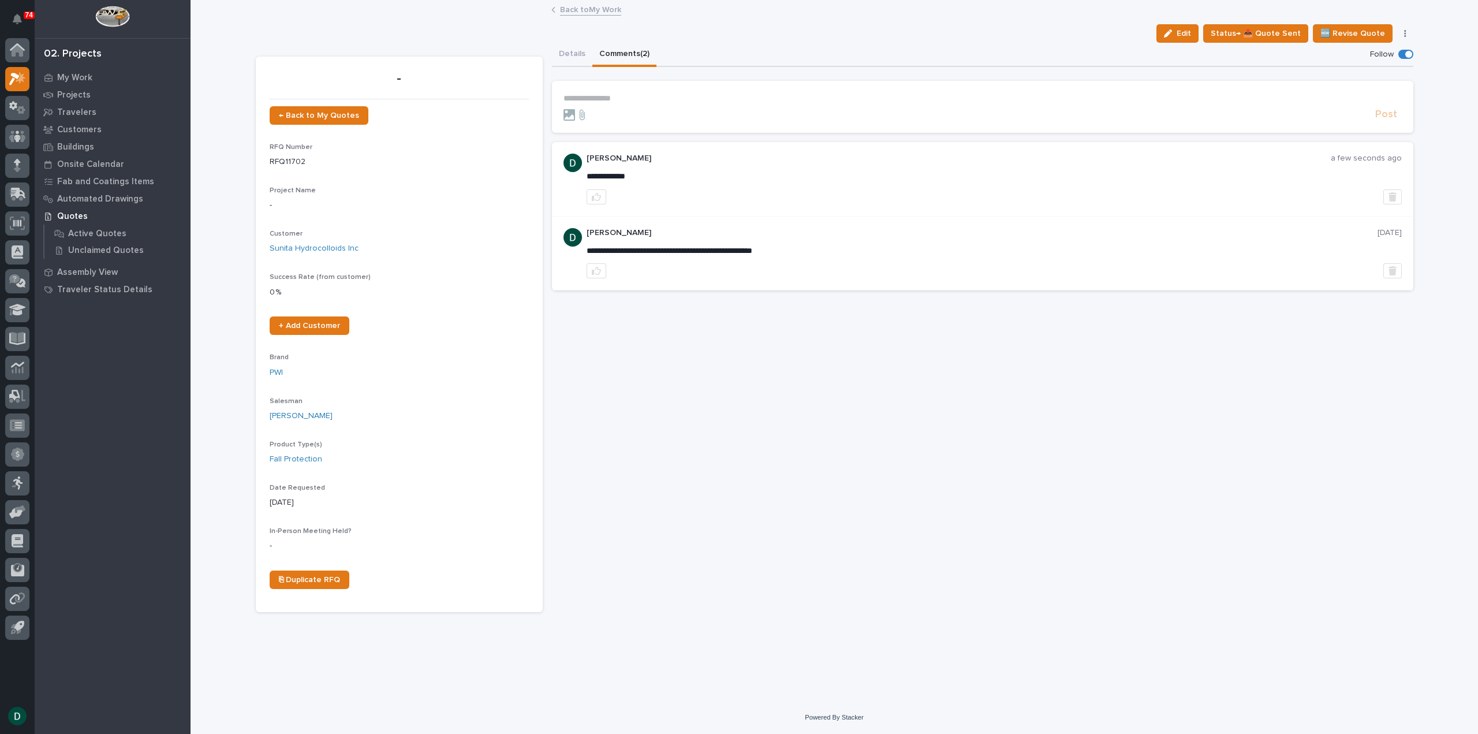
click at [590, 11] on link "Back to My Work" at bounding box center [590, 8] width 61 height 13
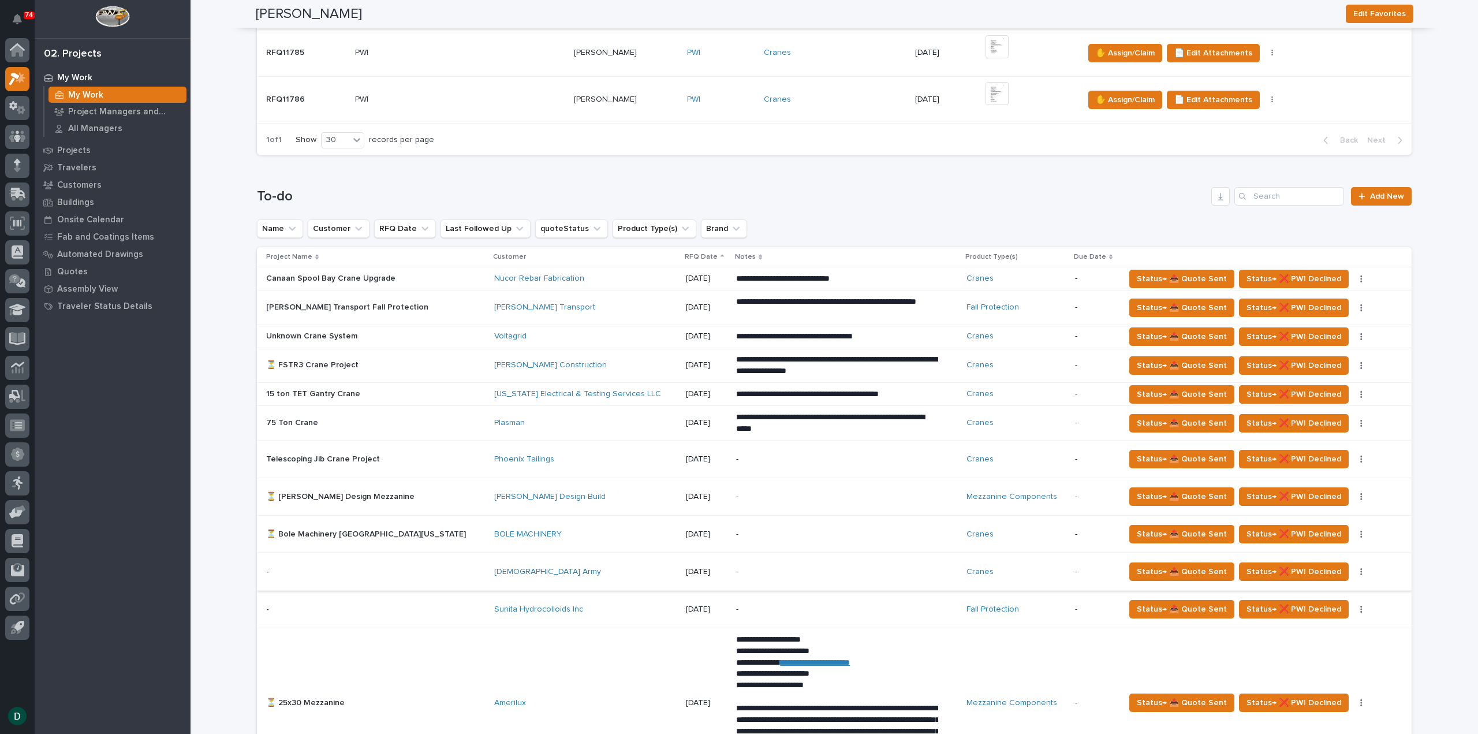
scroll to position [577, 0]
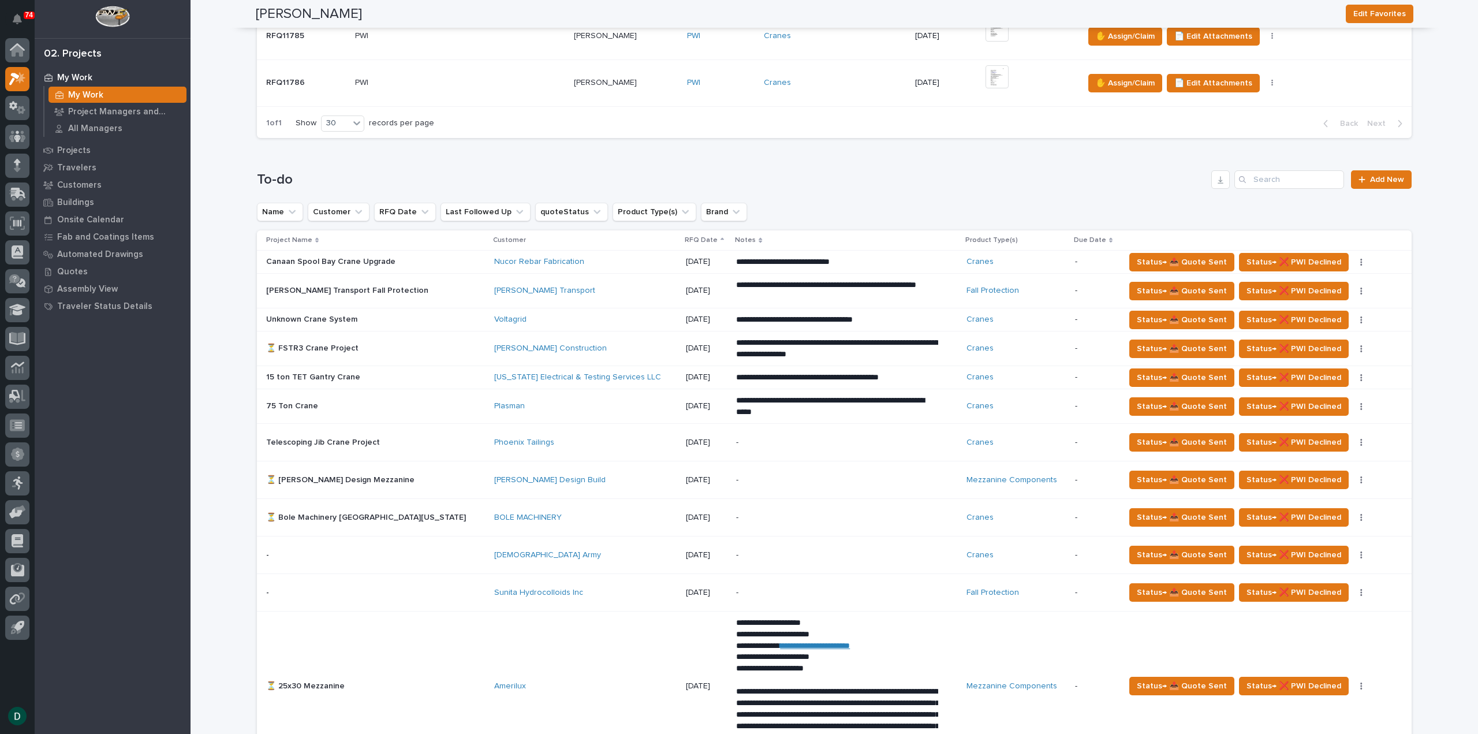
click at [416, 435] on div "Telescoping Jib Crane Project Telescoping Jib Crane Project" at bounding box center [375, 442] width 219 height 19
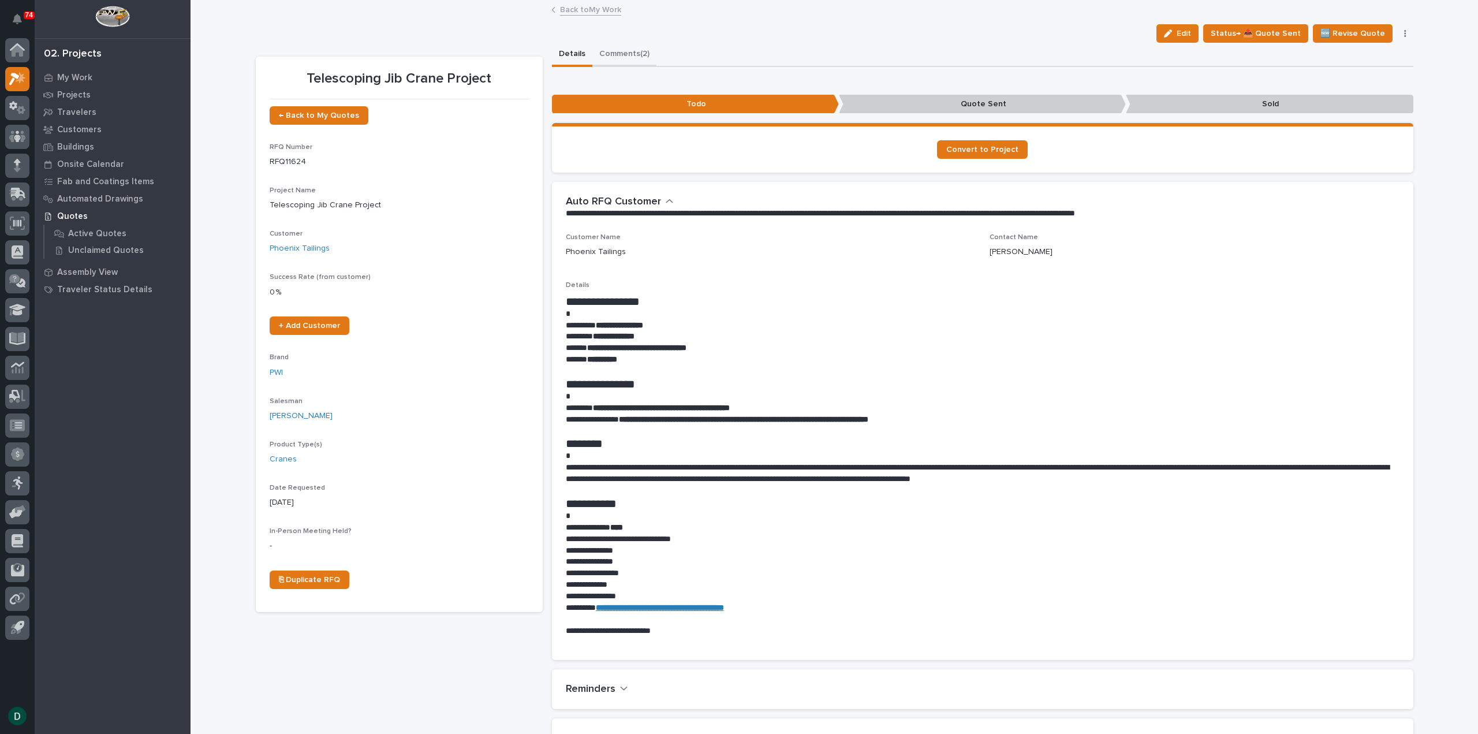
click at [616, 53] on button "Comments (2)" at bounding box center [624, 55] width 64 height 24
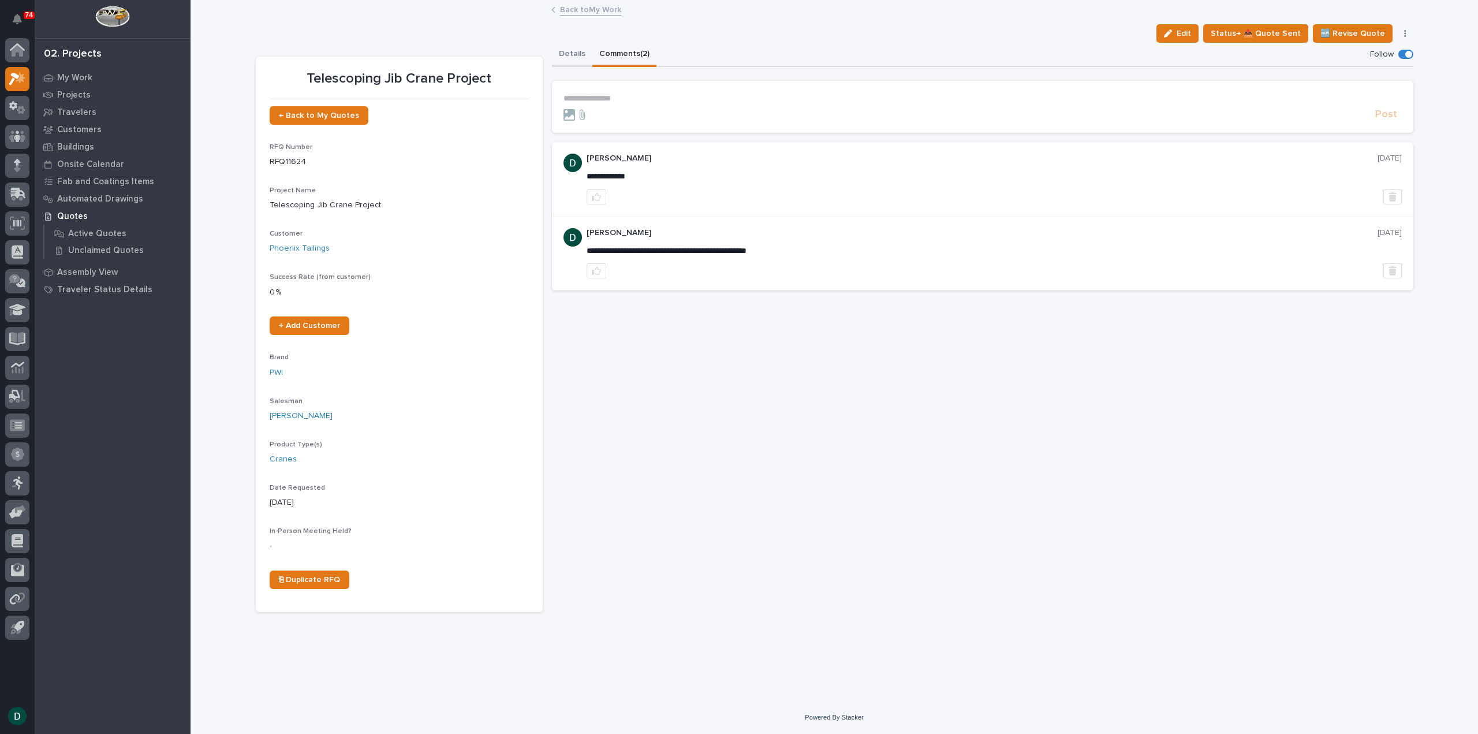
click at [568, 54] on button "Details" at bounding box center [572, 55] width 40 height 24
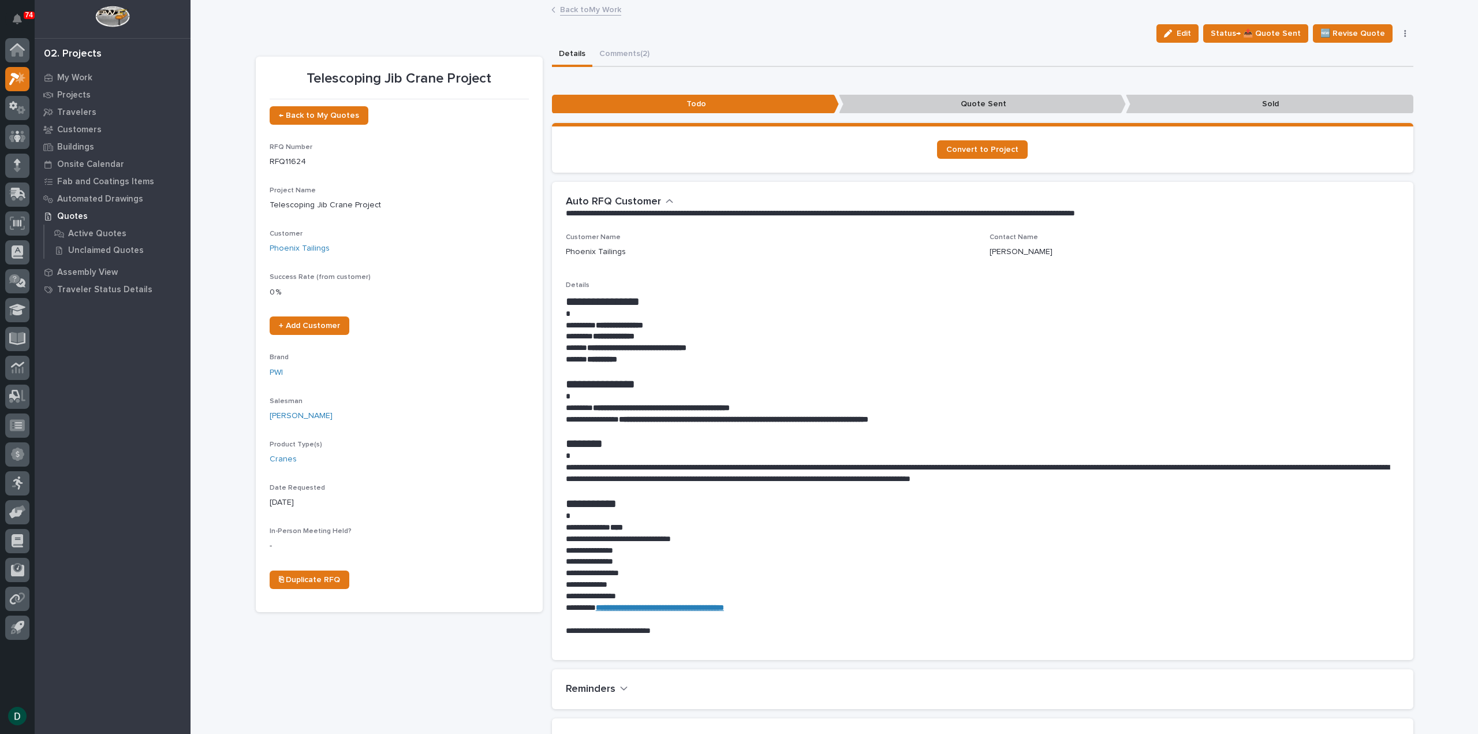
click at [605, 8] on link "Back to My Work" at bounding box center [590, 8] width 61 height 13
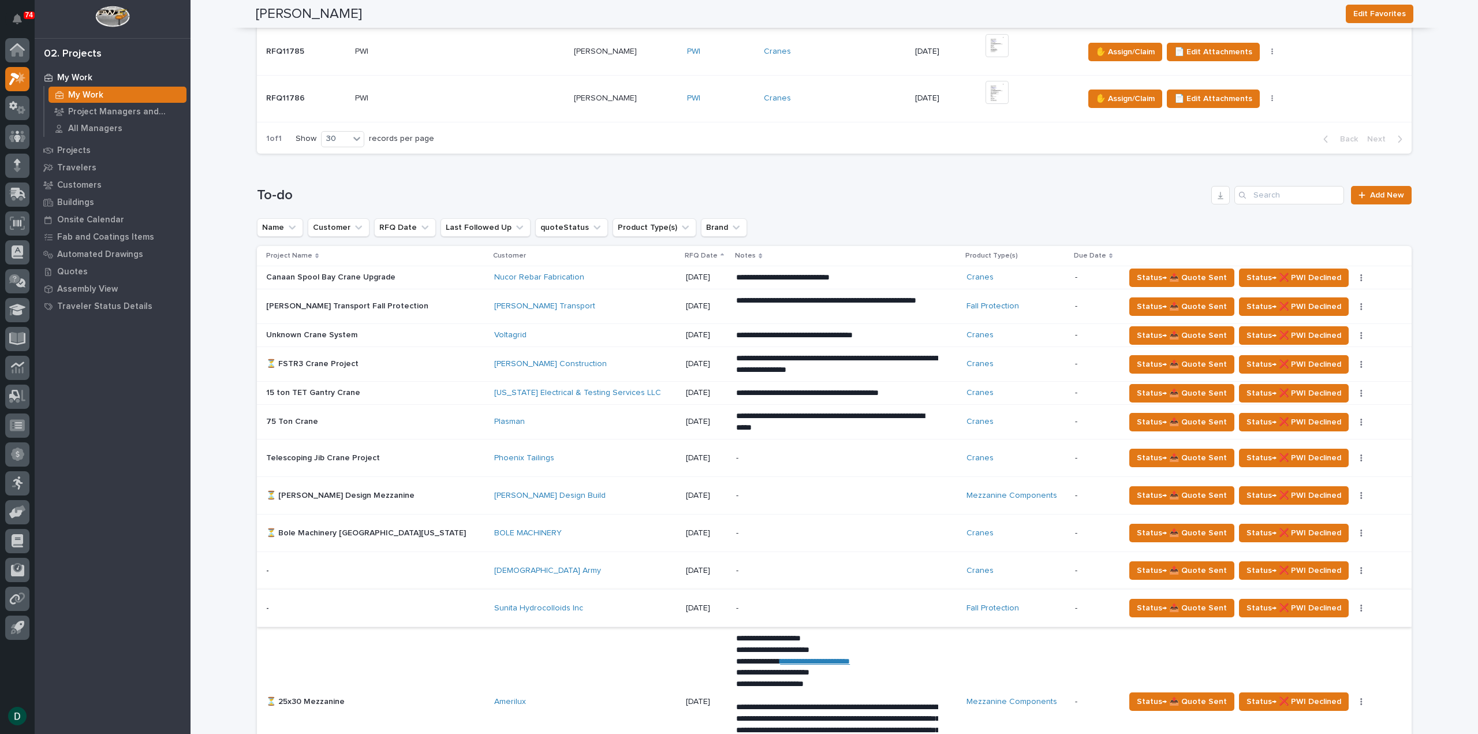
scroll to position [635, 0]
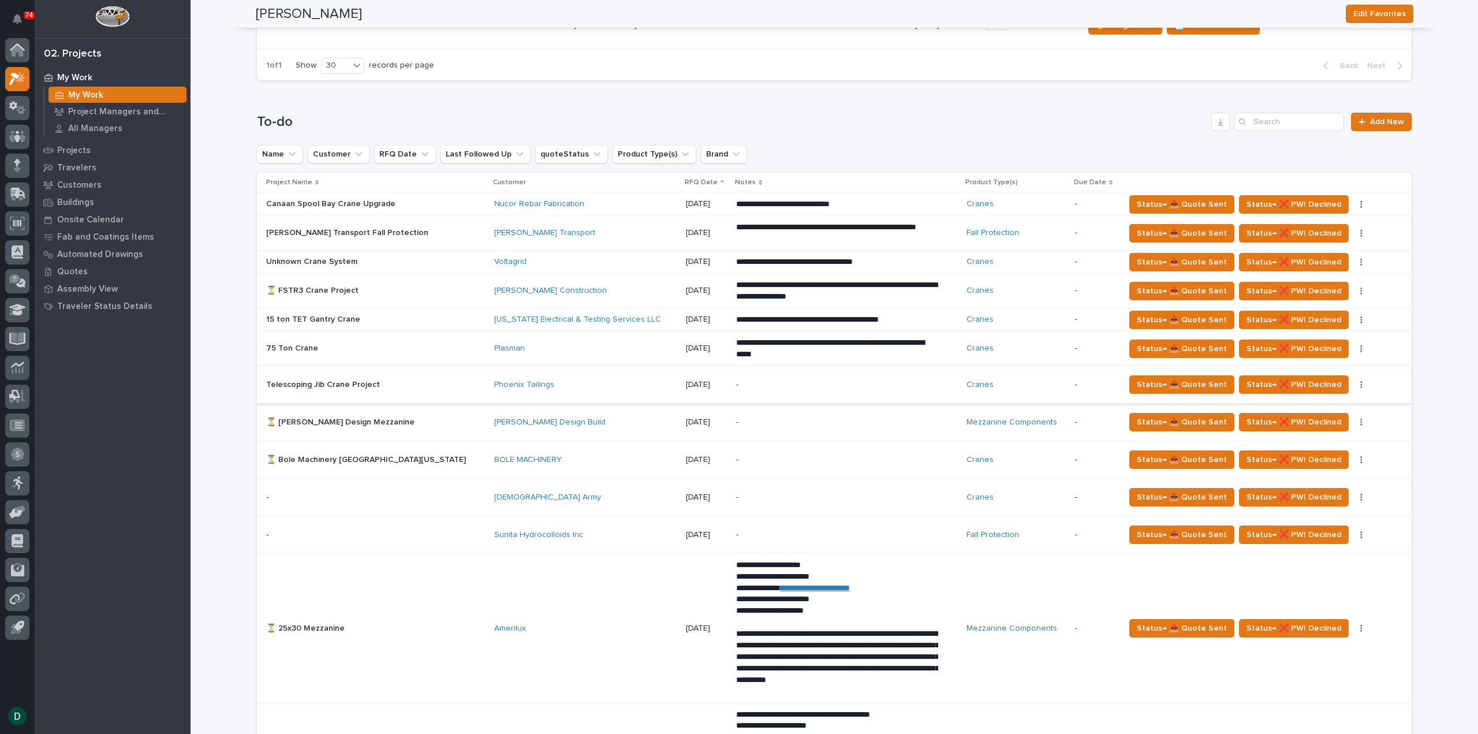
click at [1361, 381] on icon "button" at bounding box center [1362, 384] width 2 height 7
click at [1276, 379] on span "Status→ ❌ PWI Declined" at bounding box center [1294, 385] width 95 height 14
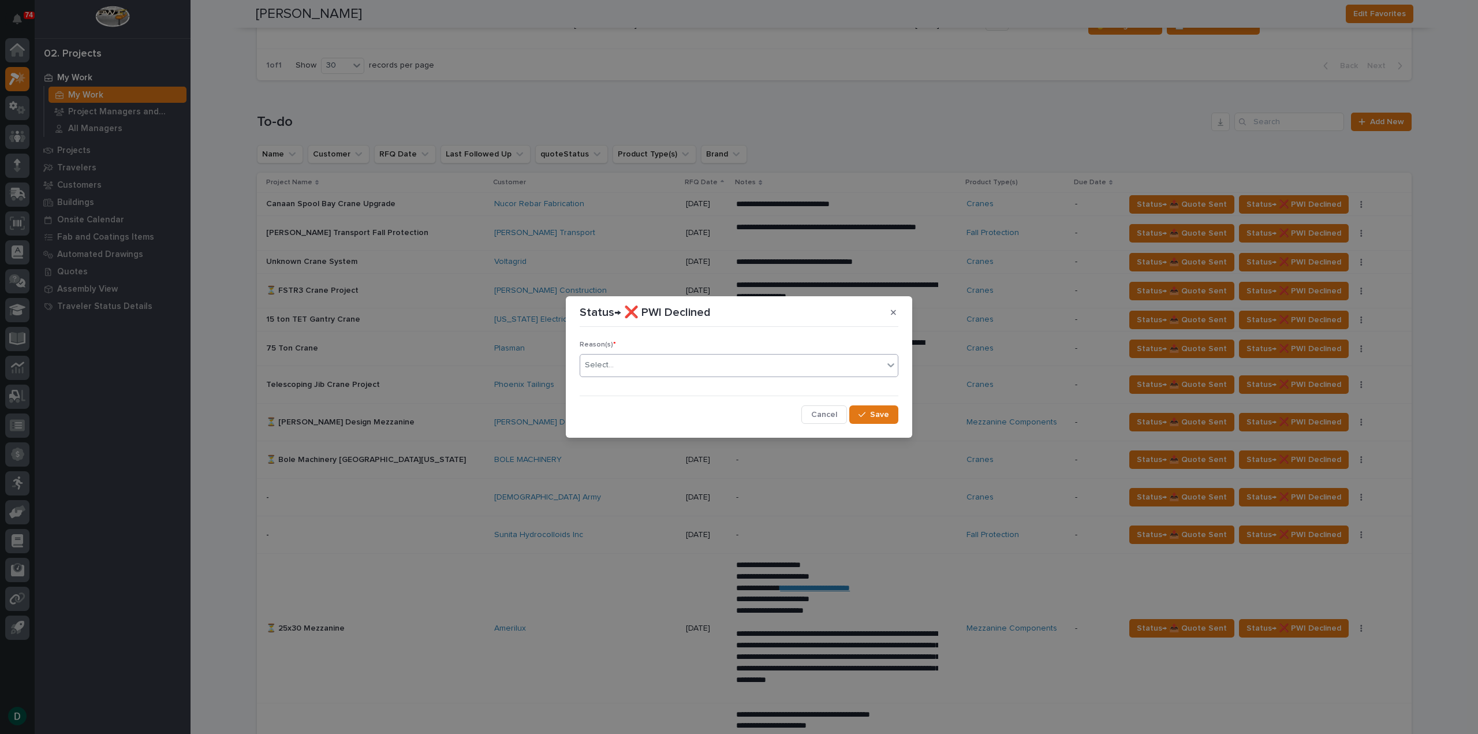
click at [691, 371] on div "Select..." at bounding box center [731, 365] width 303 height 19
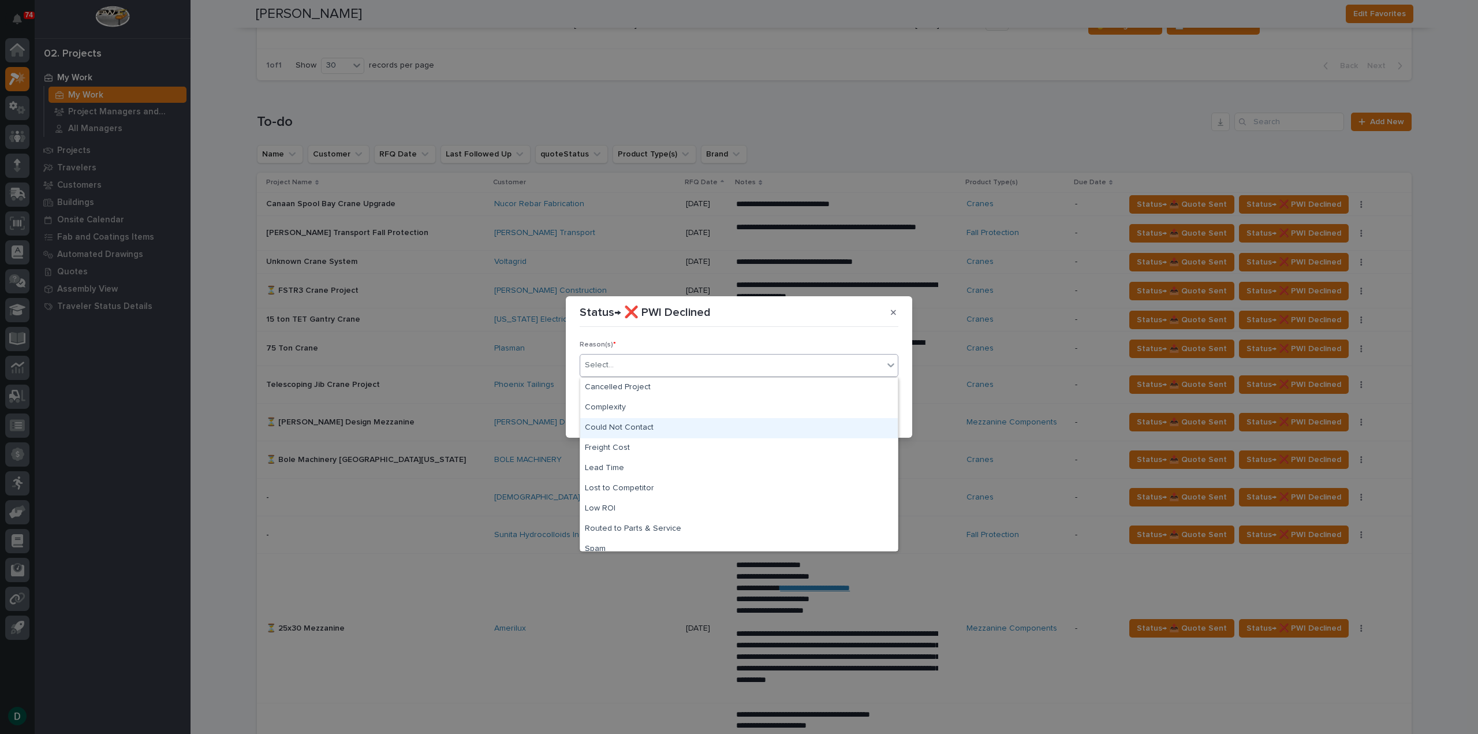
click at [707, 428] on div "Could Not Contact" at bounding box center [739, 428] width 318 height 20
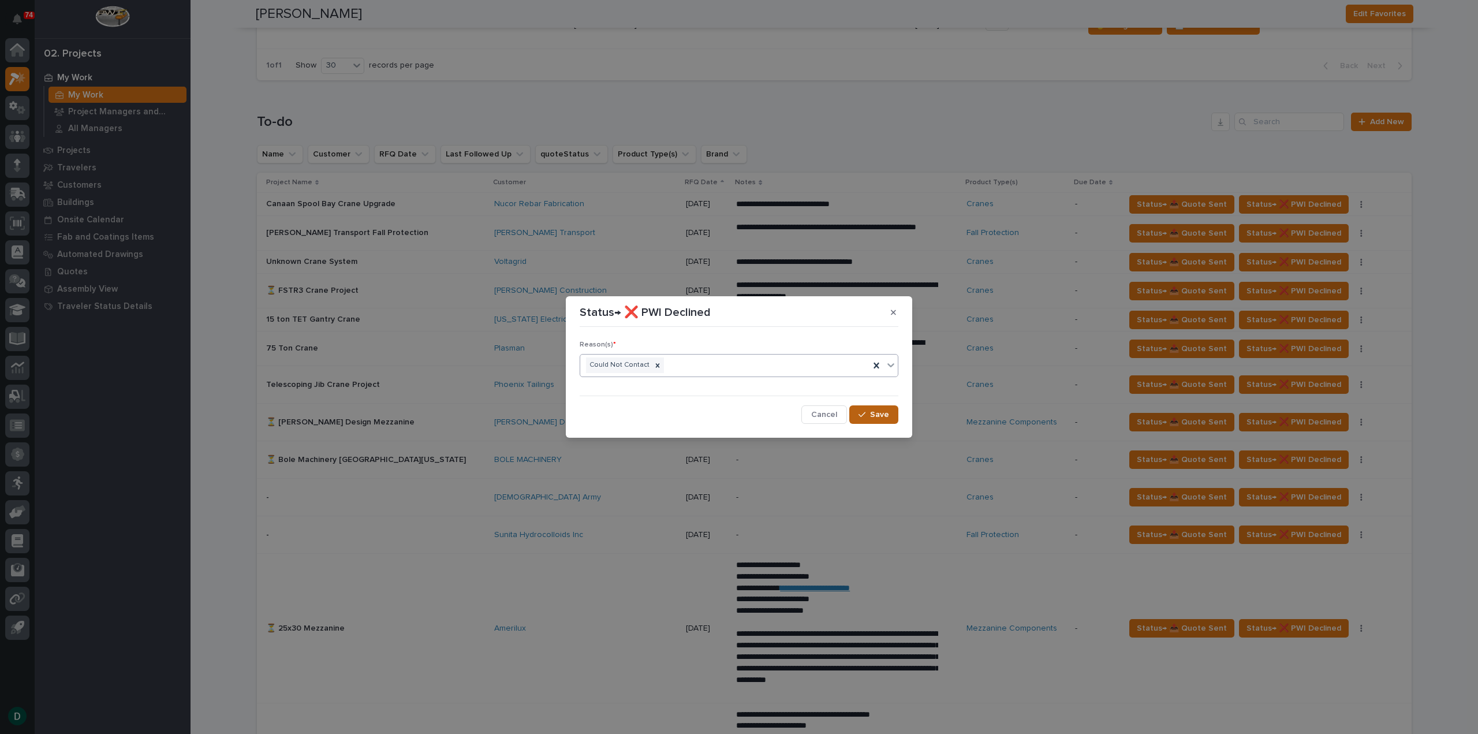
click at [872, 415] on span "Save" at bounding box center [879, 414] width 19 height 10
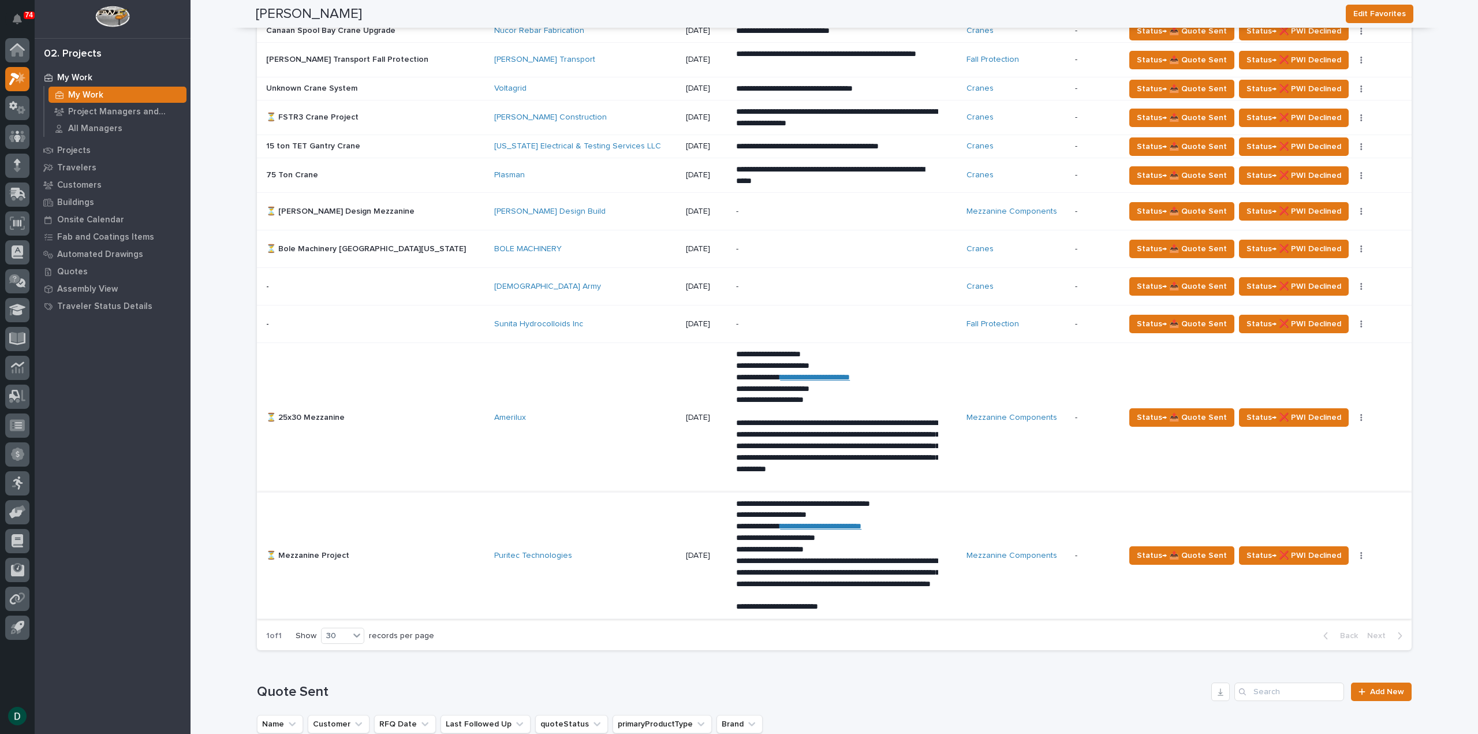
scroll to position [0, 0]
